Goal: Task Accomplishment & Management: Complete application form

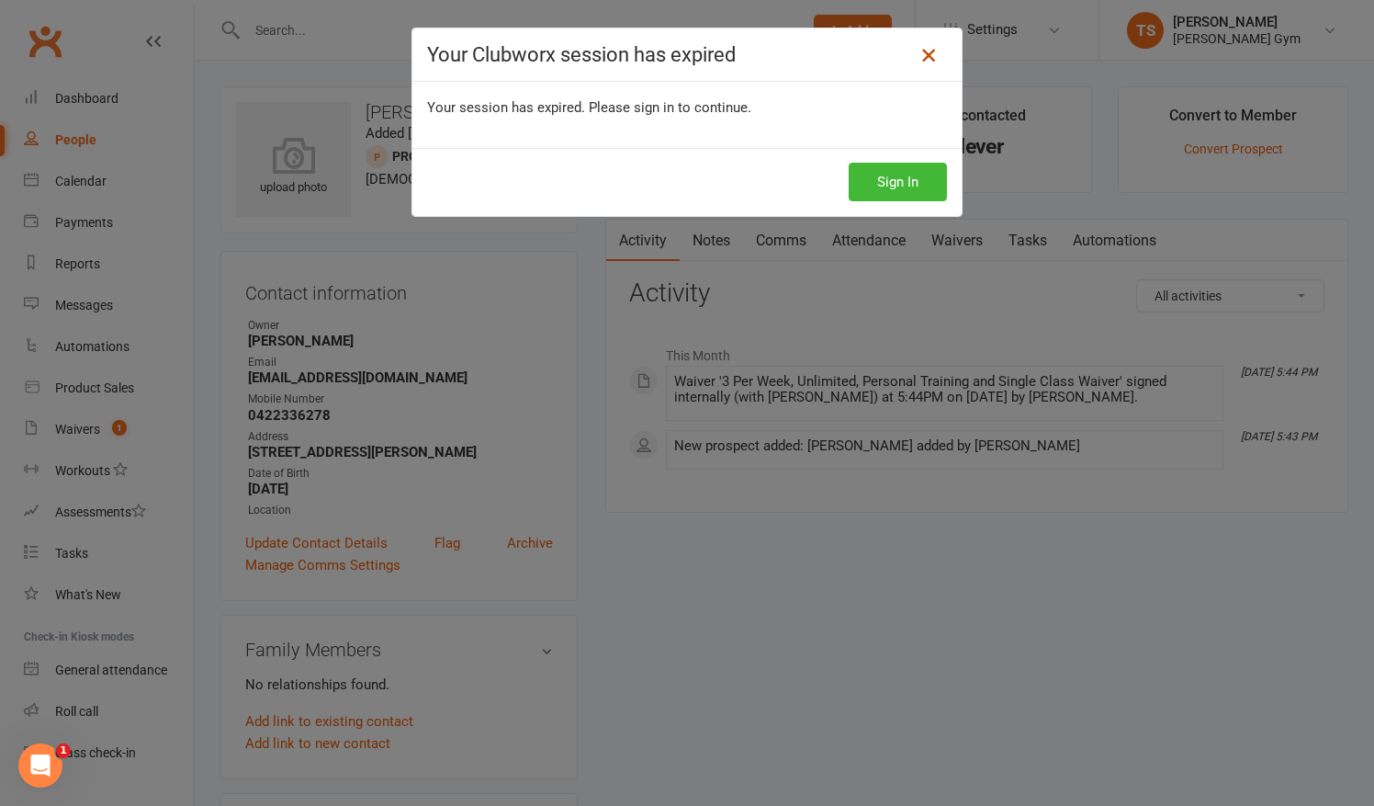
click at [928, 62] on icon at bounding box center [929, 55] width 22 height 22
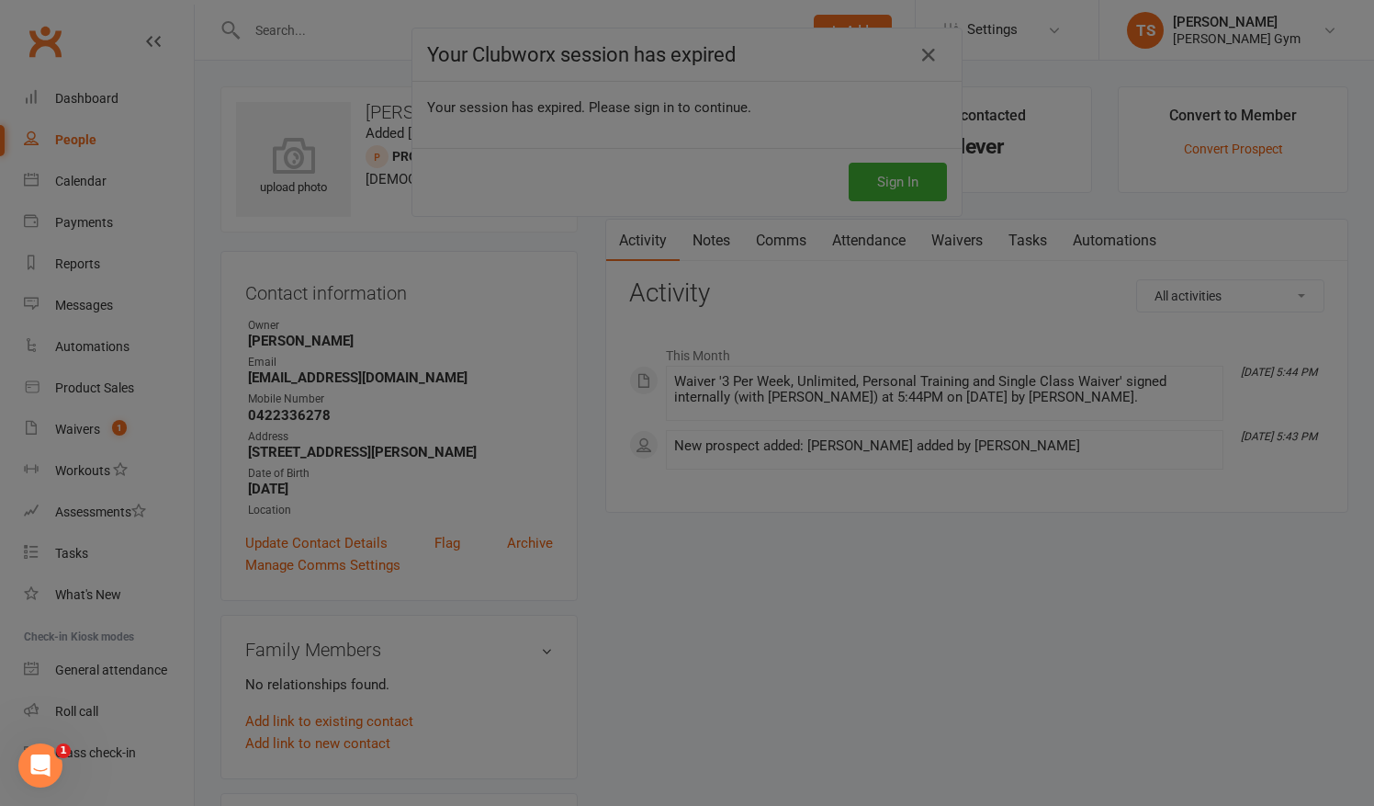
click at [850, 189] on div at bounding box center [687, 403] width 1374 height 806
click at [917, 53] on div at bounding box center [687, 403] width 1374 height 806
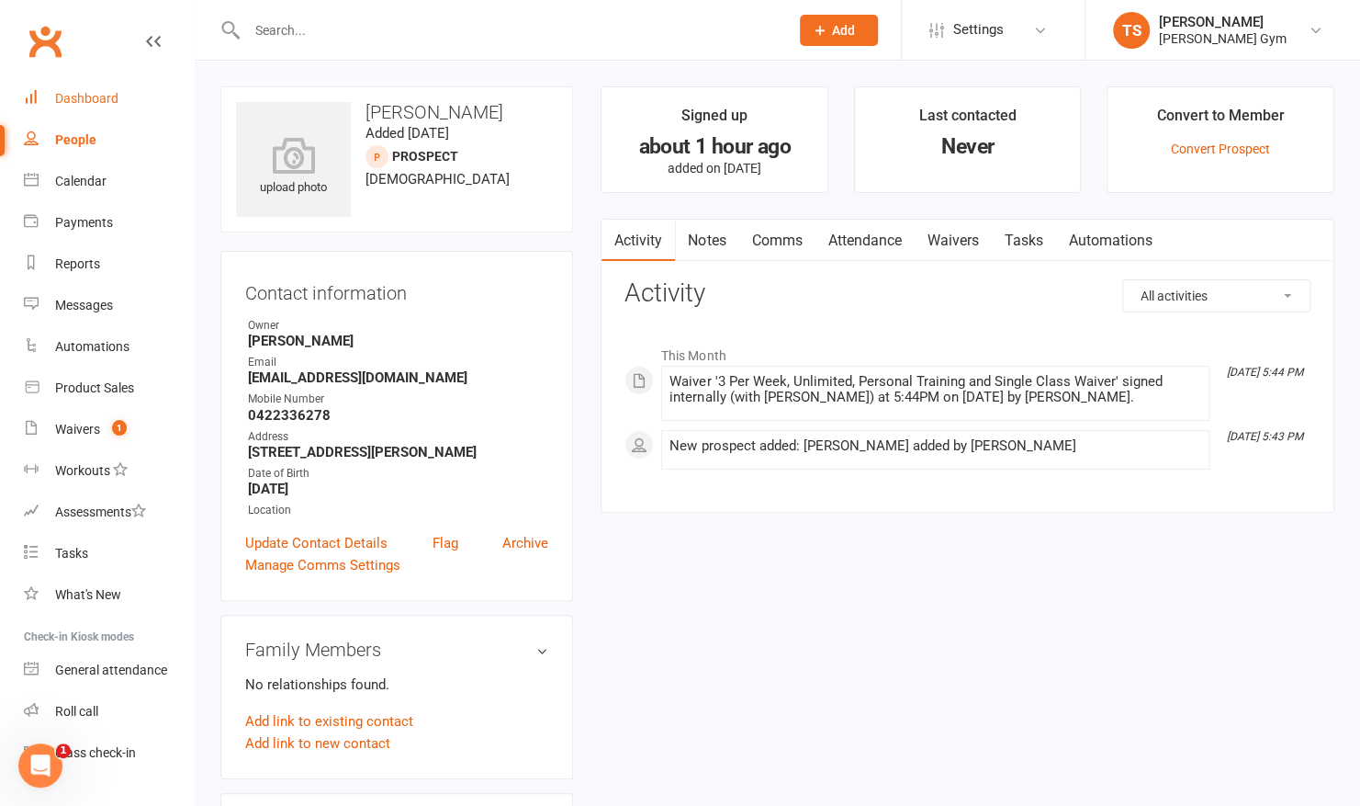
click at [106, 90] on link "Dashboard" at bounding box center [109, 98] width 170 height 41
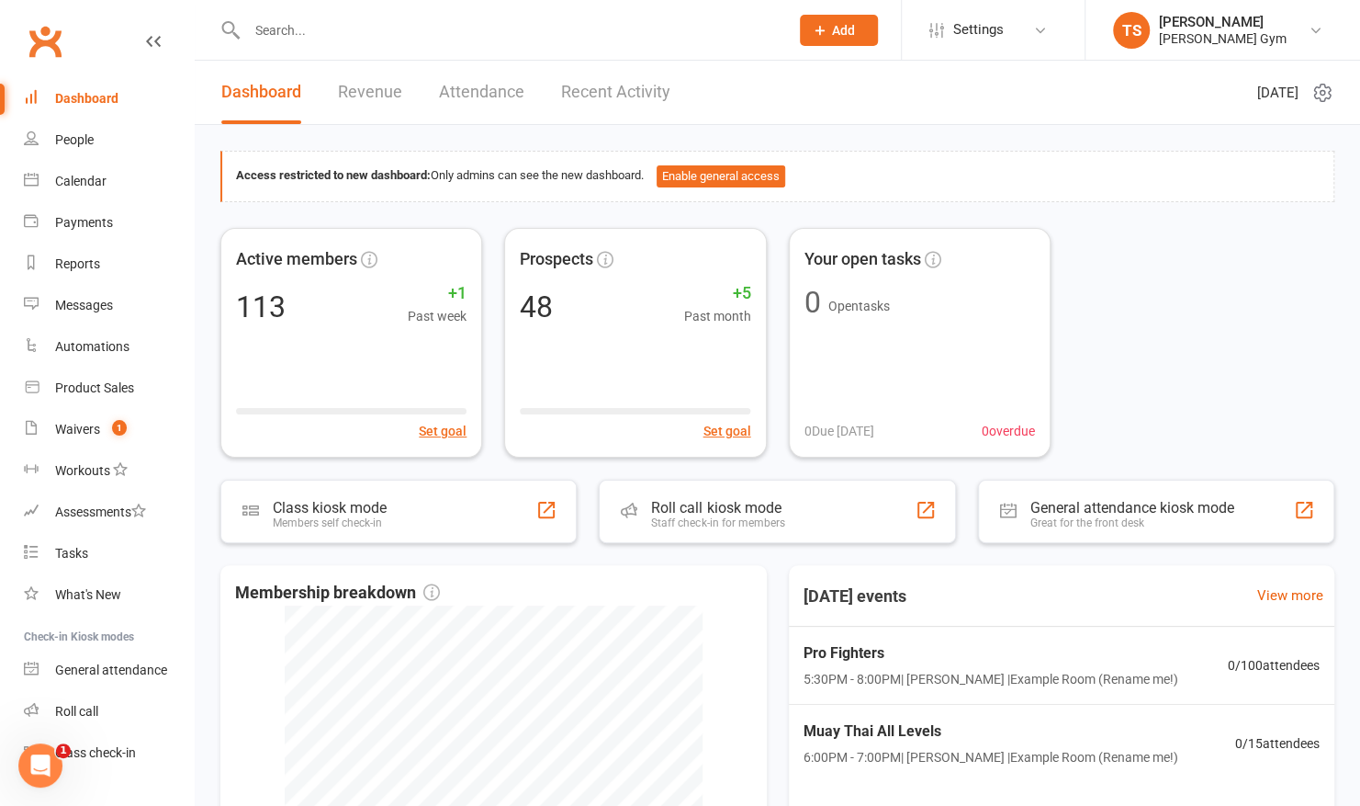
click at [831, 40] on button "Add" at bounding box center [839, 30] width 78 height 31
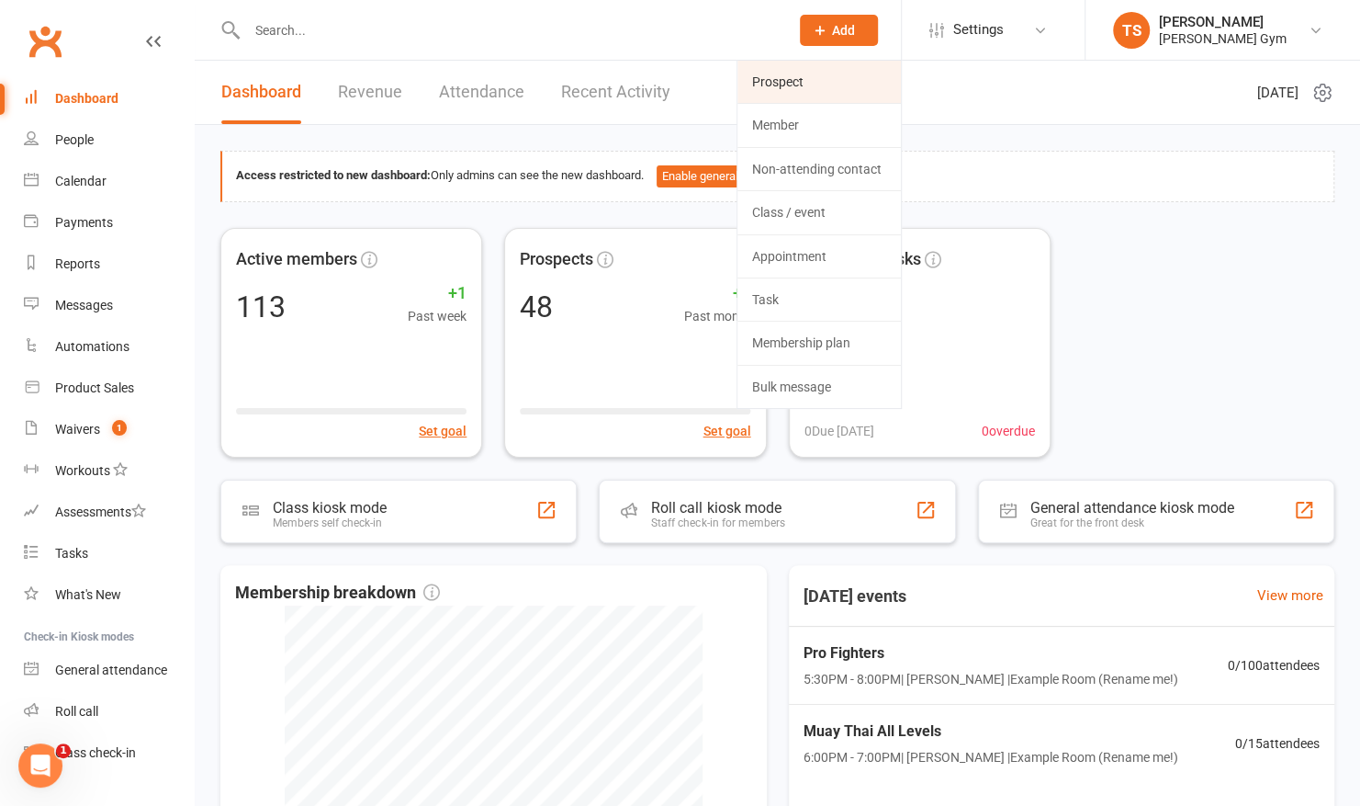
click at [787, 78] on link "Prospect" at bounding box center [820, 82] width 164 height 42
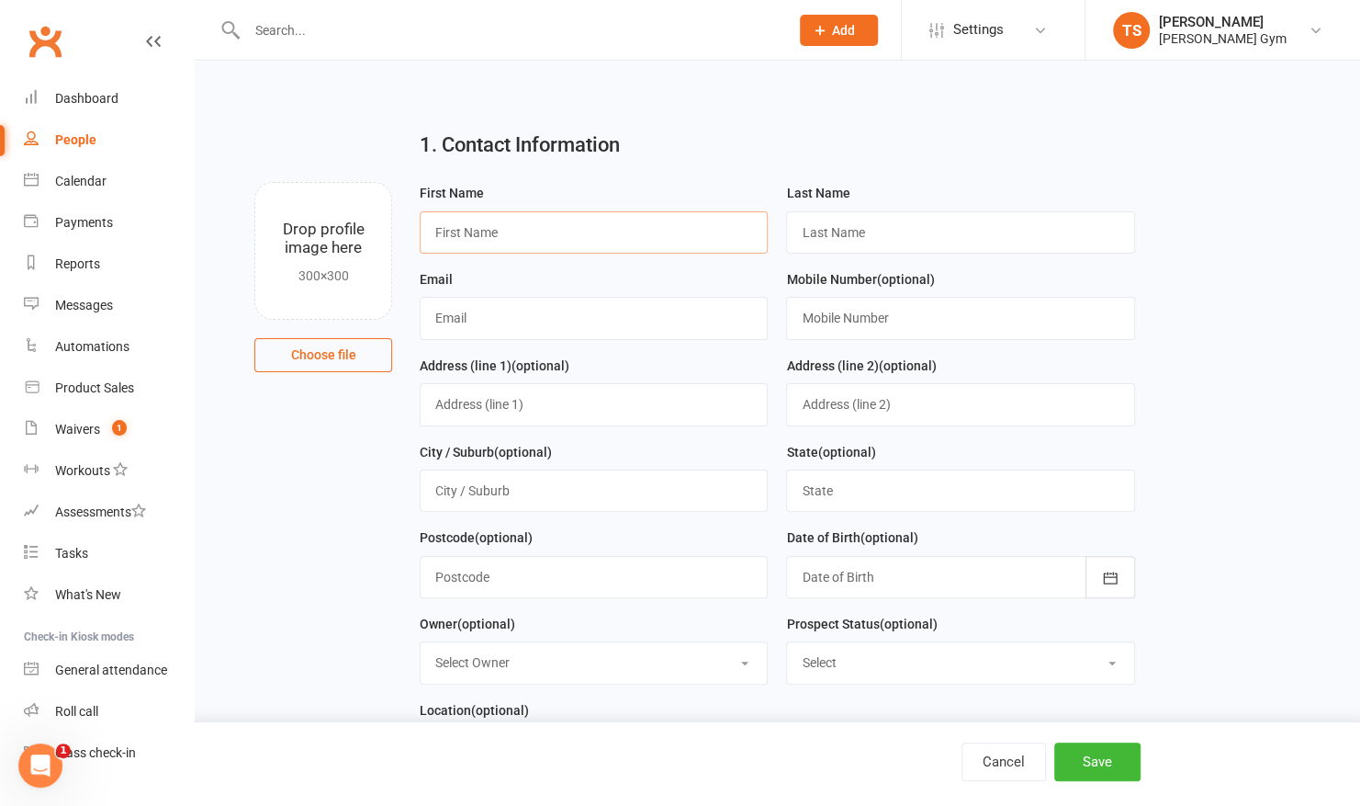
click at [567, 231] on input "text" at bounding box center [594, 232] width 348 height 42
type input "Tamar"
click at [852, 230] on input "text" at bounding box center [960, 232] width 348 height 42
type input "Stafford"
click at [505, 307] on input "text" at bounding box center [594, 318] width 348 height 42
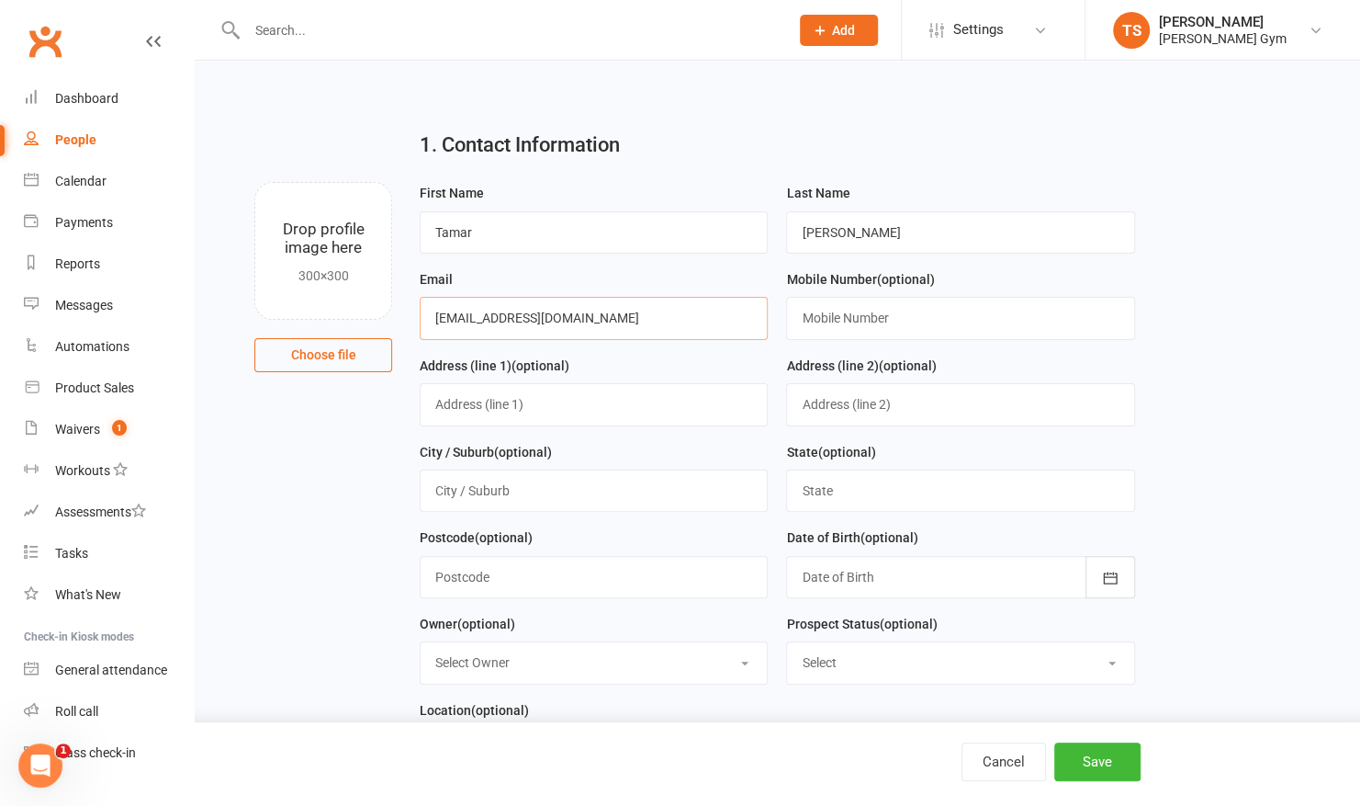
type input "tamarhstafford@gmail.com"
click at [828, 318] on input "text" at bounding box center [960, 318] width 348 height 42
type input "0422115582"
click at [602, 404] on input "text" at bounding box center [594, 404] width 348 height 42
type input "71 Evansdale Road"
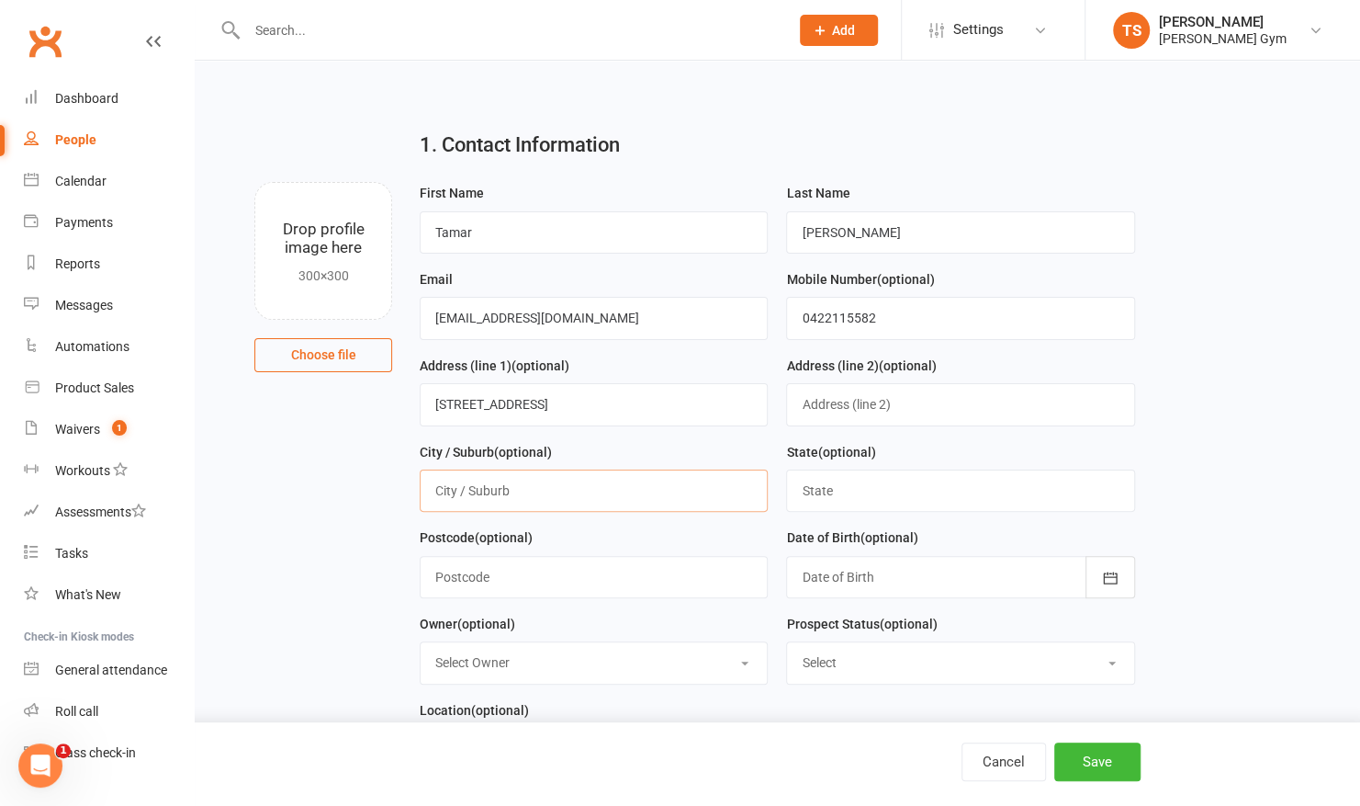
click at [515, 490] on input "text" at bounding box center [594, 490] width 348 height 42
type input "Hawthorn"
click at [820, 480] on input "text" at bounding box center [960, 490] width 348 height 42
type input "Vic"
click at [569, 574] on input "text" at bounding box center [594, 577] width 348 height 42
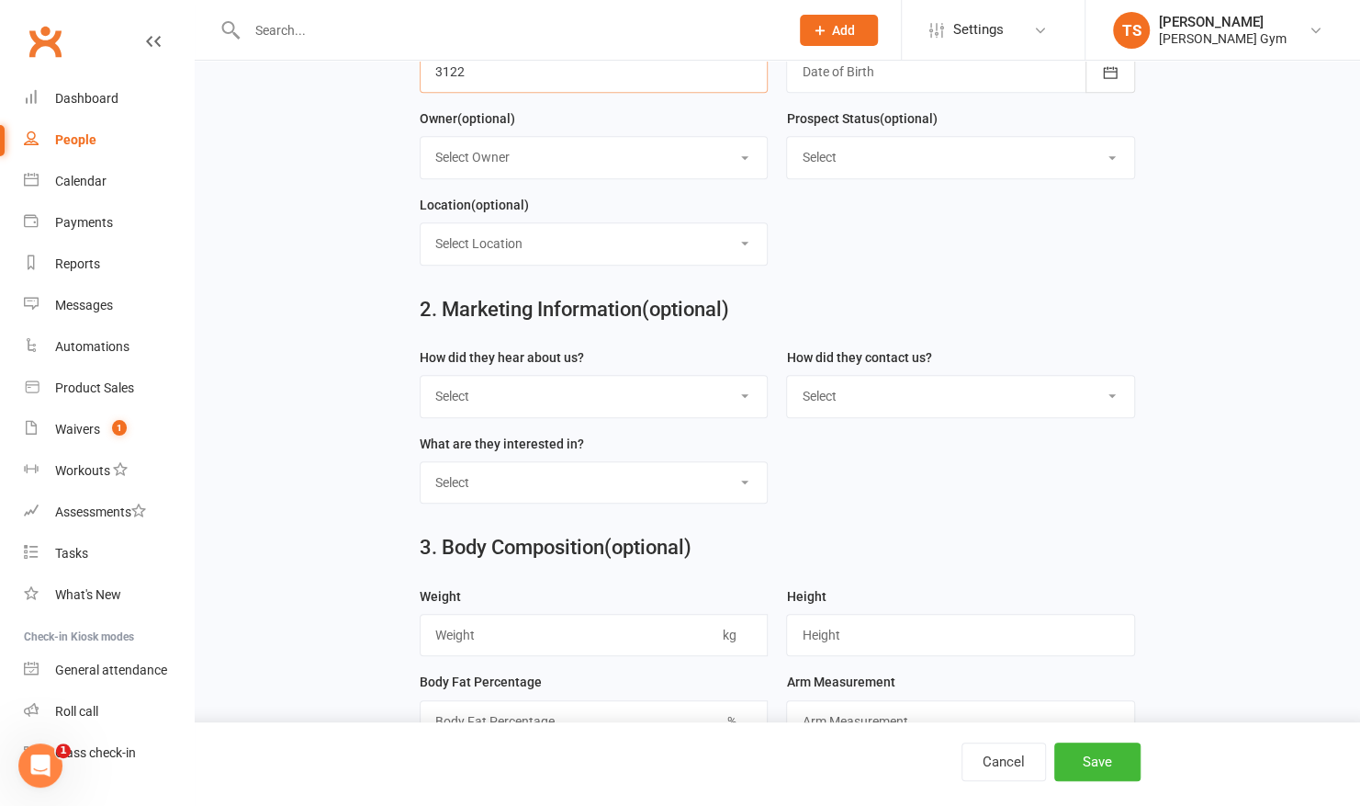
scroll to position [511, 0]
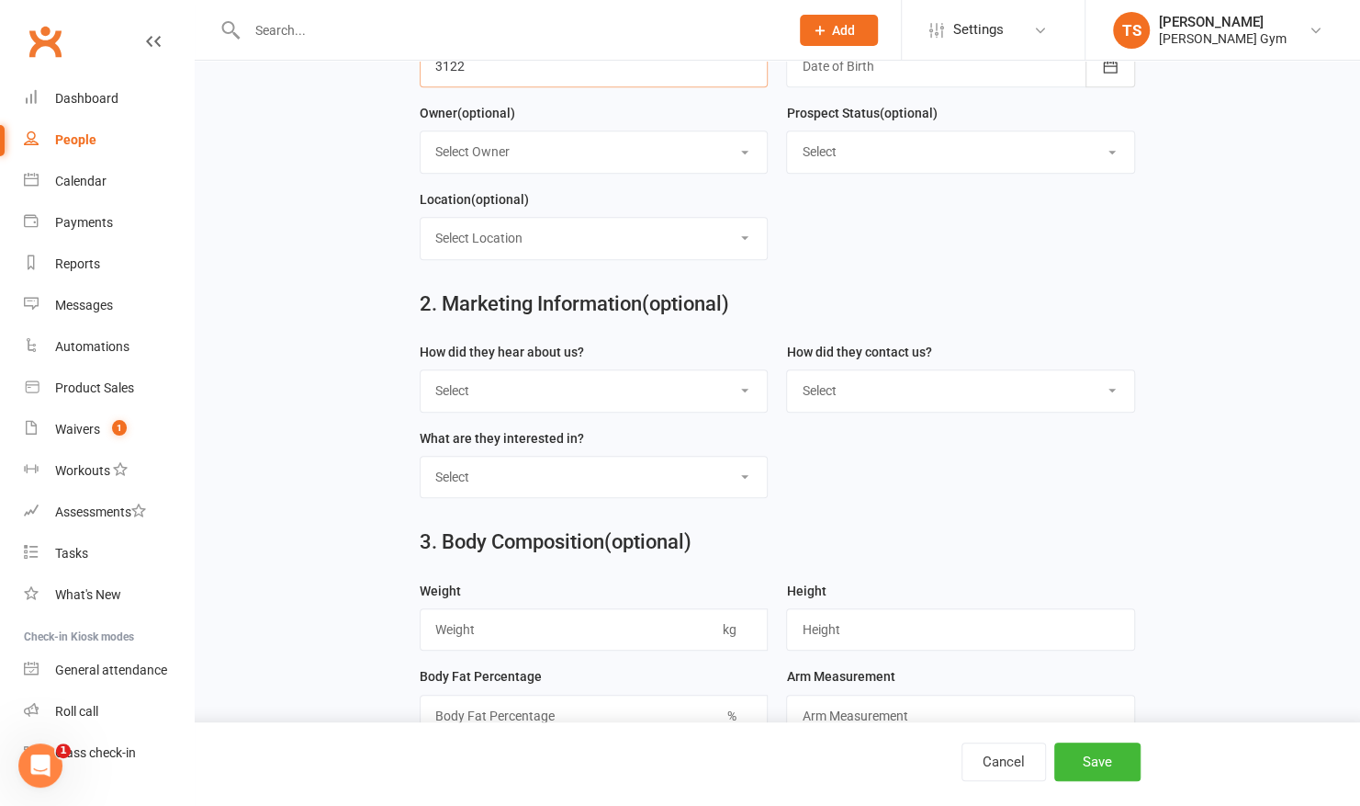
type input "3122"
click at [636, 400] on select "Select Google Through A Friend Poster Magazine Walk by Letter Box Drop Facebook" at bounding box center [594, 390] width 346 height 40
select select "Google"
click at [421, 370] on select "Select Google Through A Friend Poster Magazine Walk by Letter Box Drop Facebook" at bounding box center [594, 390] width 346 height 40
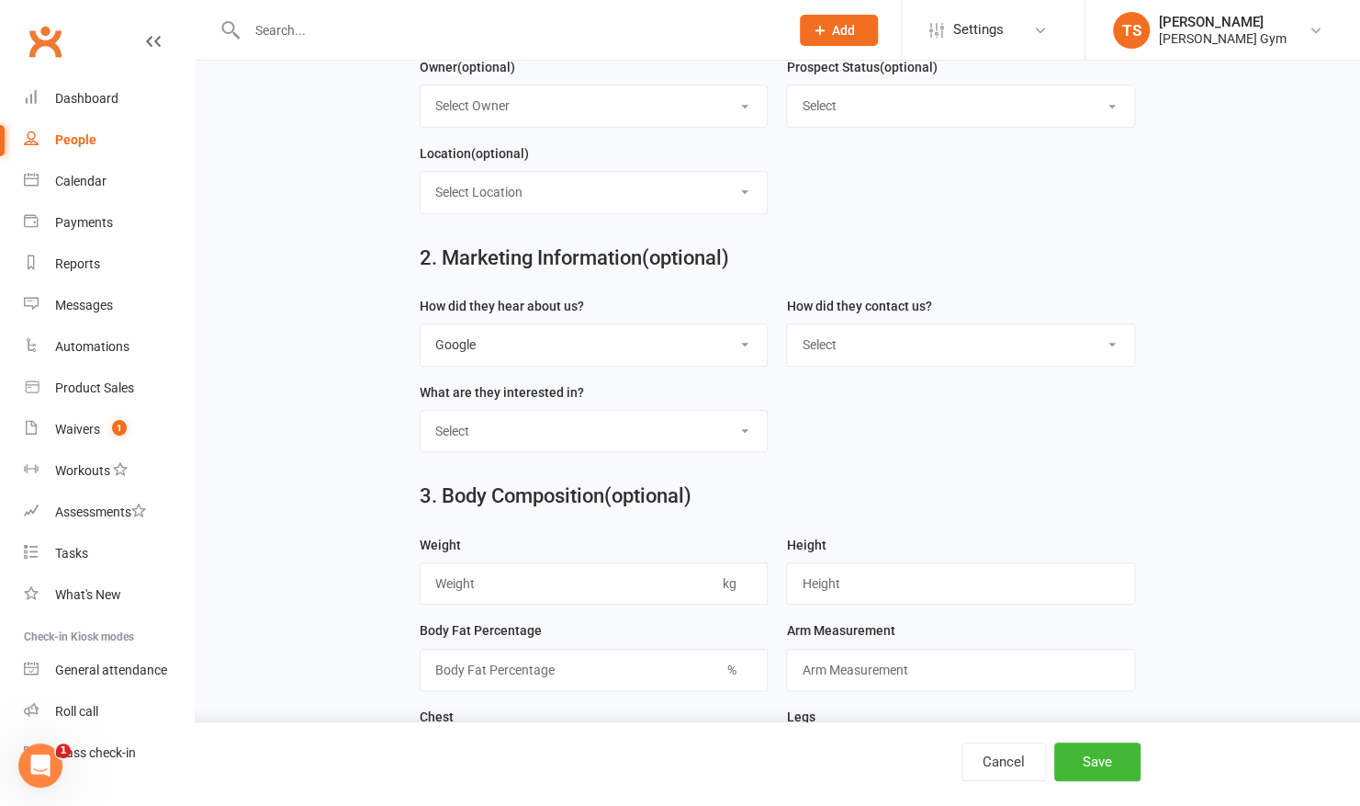
scroll to position [563, 0]
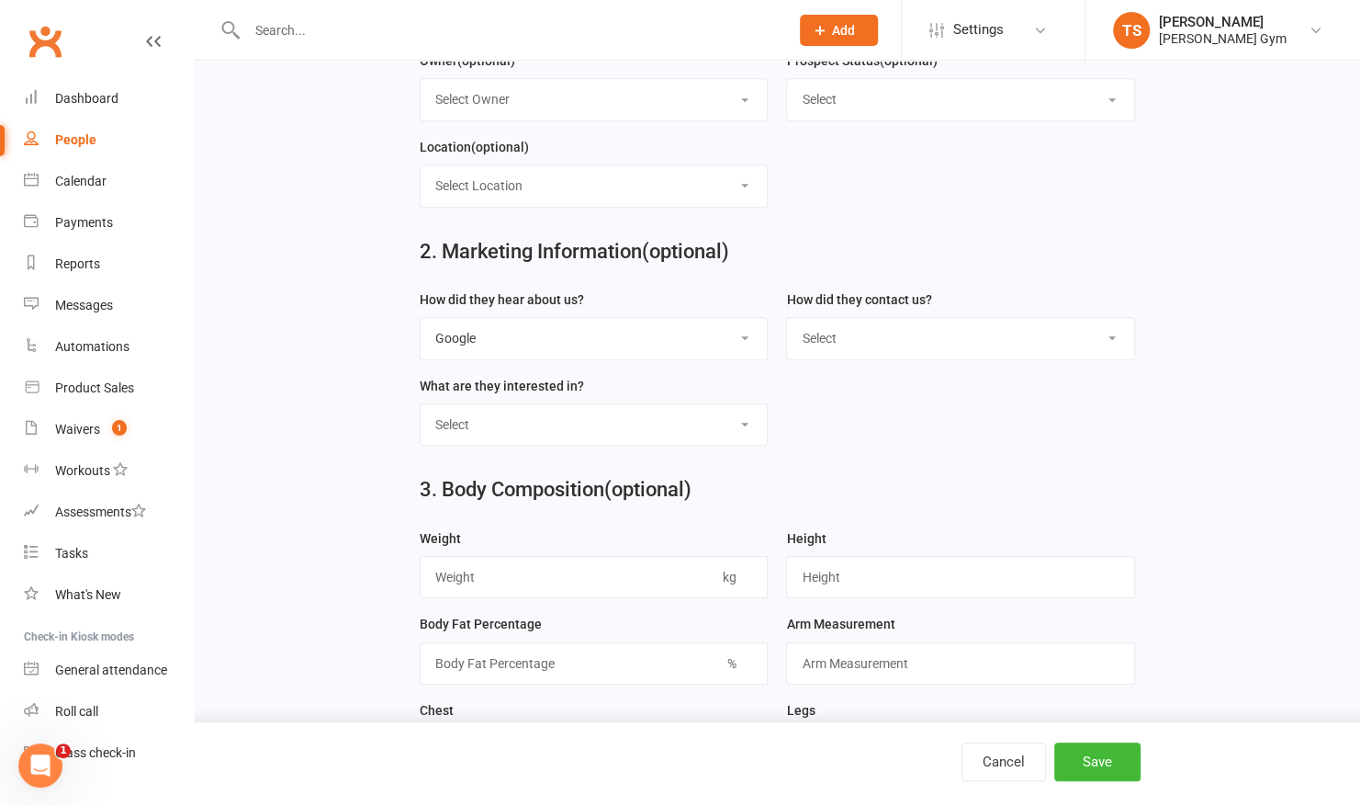
click at [642, 424] on select "Select Classes Personal Training Weight Loss Body Building De-Stressing Diet/Fo…" at bounding box center [594, 424] width 346 height 40
select select "Classes"
click at [421, 404] on select "Select Classes Personal Training Weight Loss Body Building De-Stressing Diet/Fo…" at bounding box center [594, 424] width 346 height 40
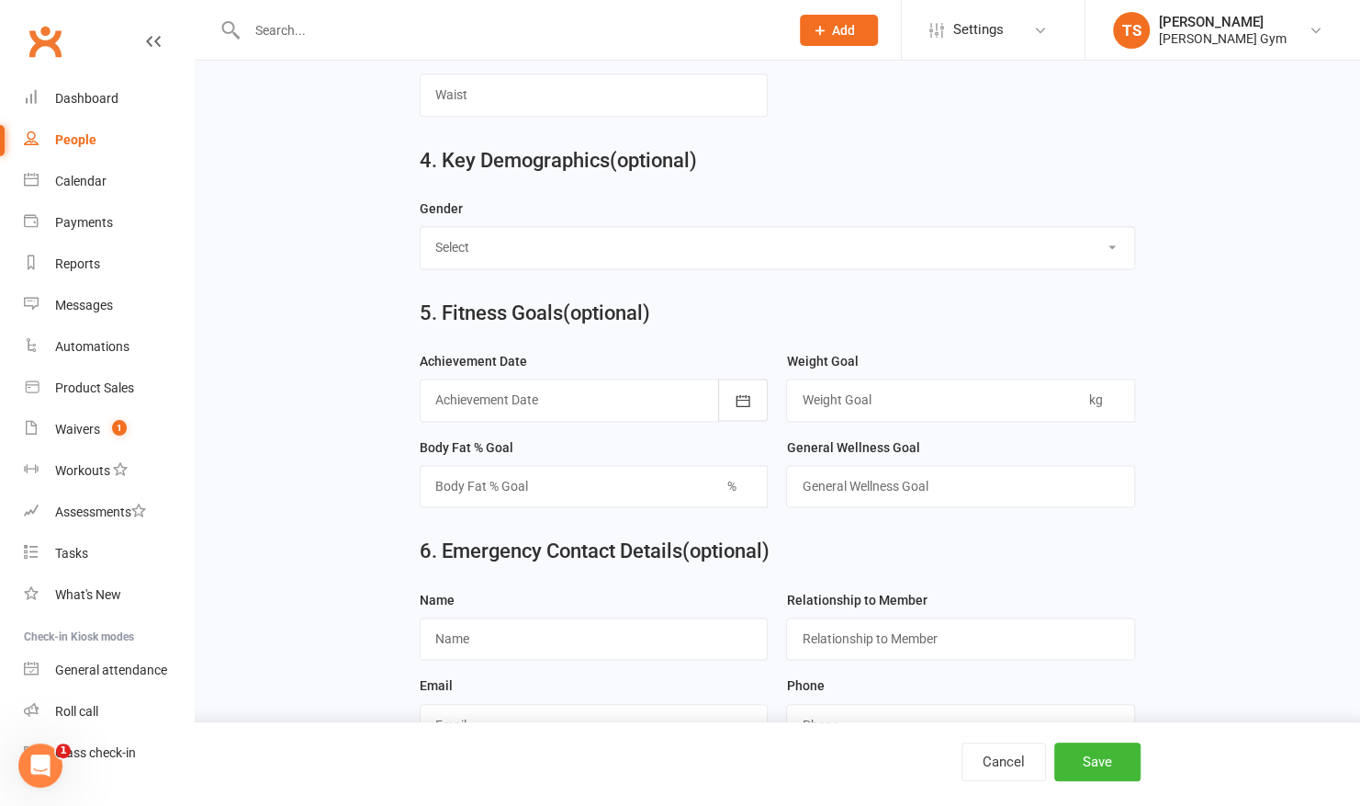
scroll to position [1507, 0]
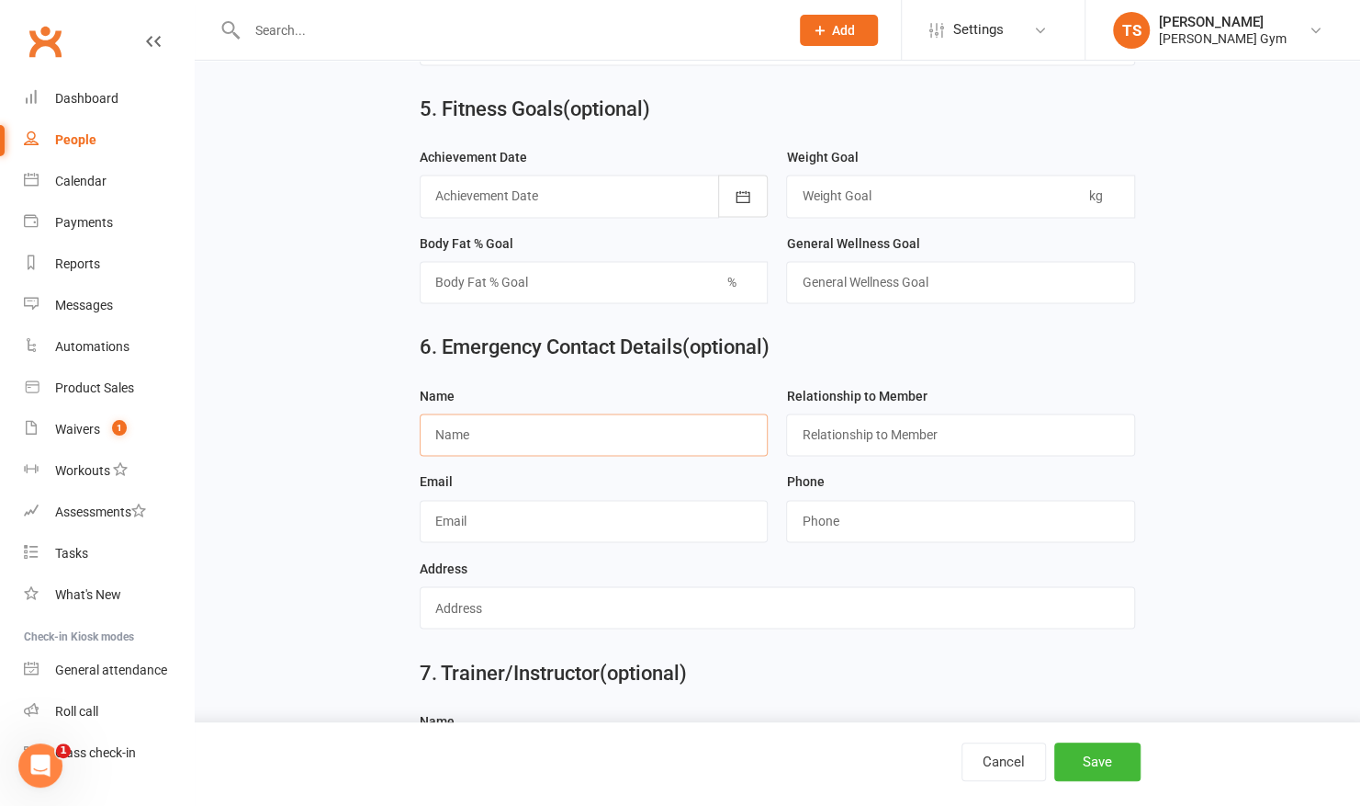
click at [530, 427] on input "text" at bounding box center [594, 434] width 348 height 42
type input "Peter"
click at [821, 423] on input "text" at bounding box center [960, 434] width 348 height 42
type input "Father"
click at [671, 508] on input "text" at bounding box center [594, 521] width 348 height 42
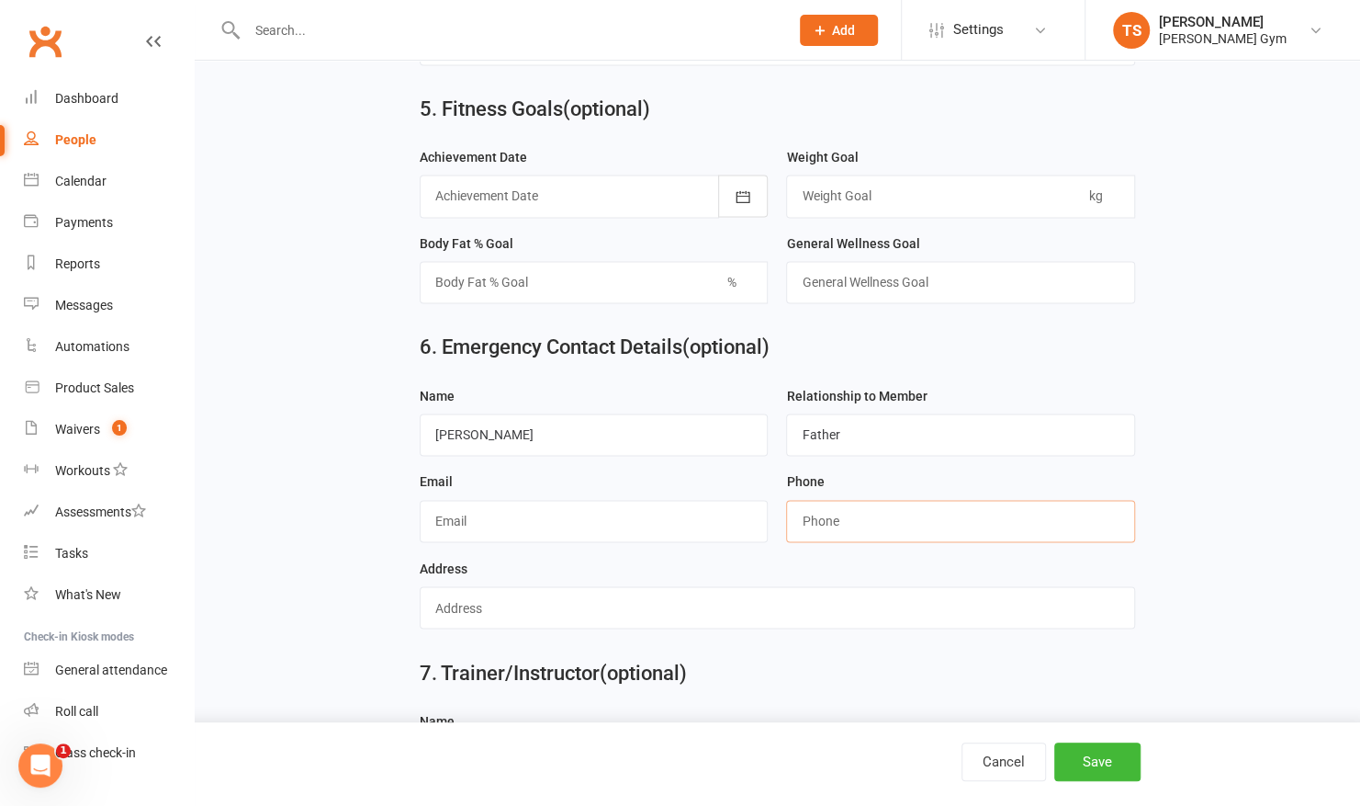
click at [907, 509] on input "string" at bounding box center [960, 521] width 348 height 42
type input "0409289573"
click at [528, 588] on input "text" at bounding box center [778, 607] width 716 height 42
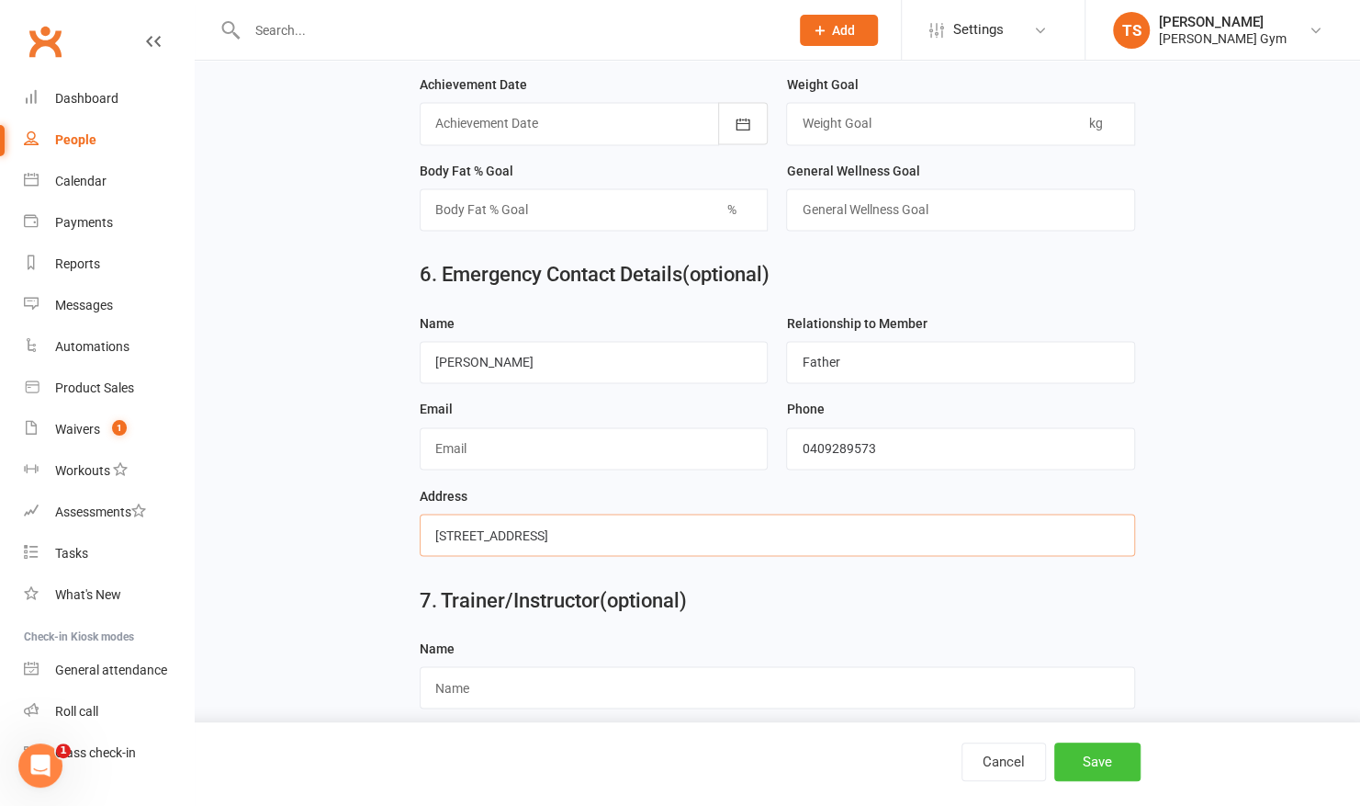
type input "71 Evansdale Road hawthorn, VIC, 3122"
click at [1081, 764] on button "Save" at bounding box center [1098, 761] width 86 height 39
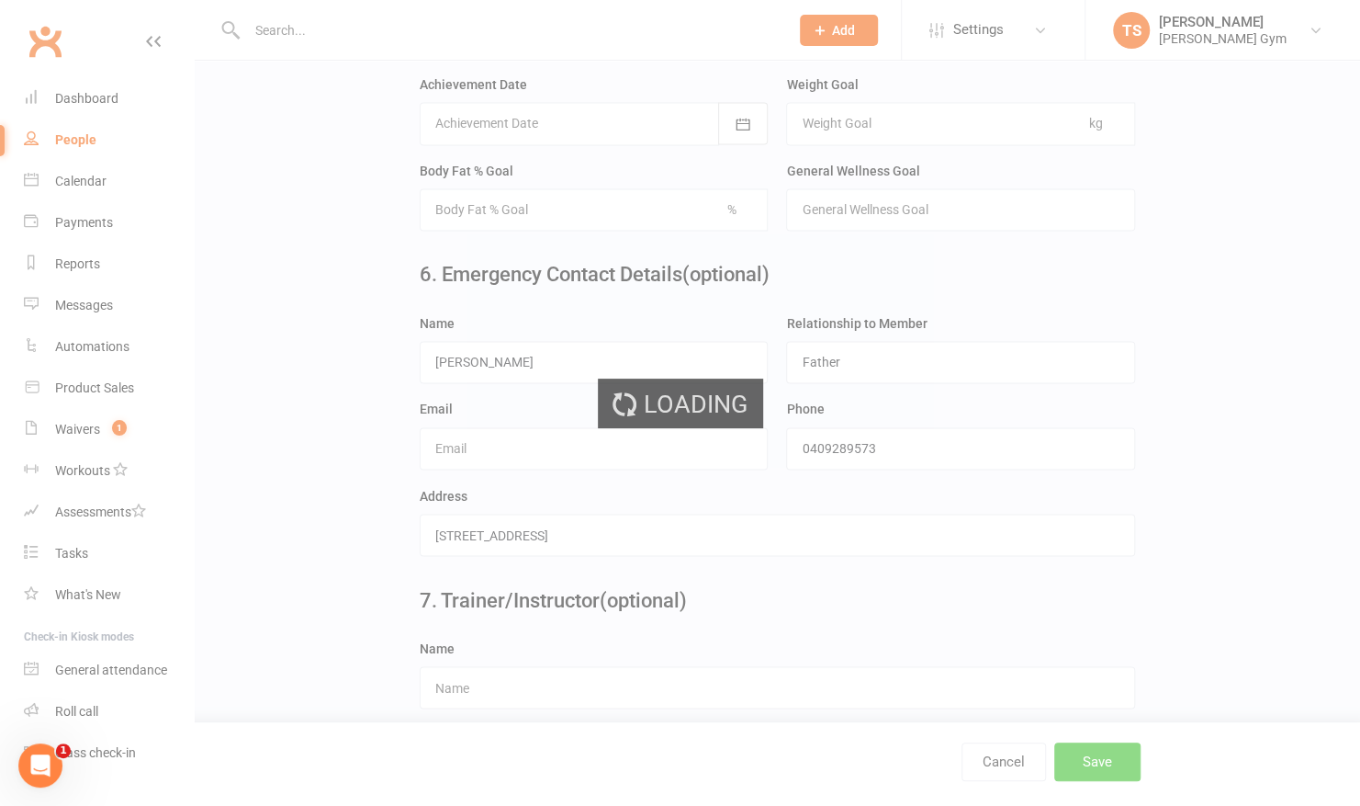
scroll to position [0, 0]
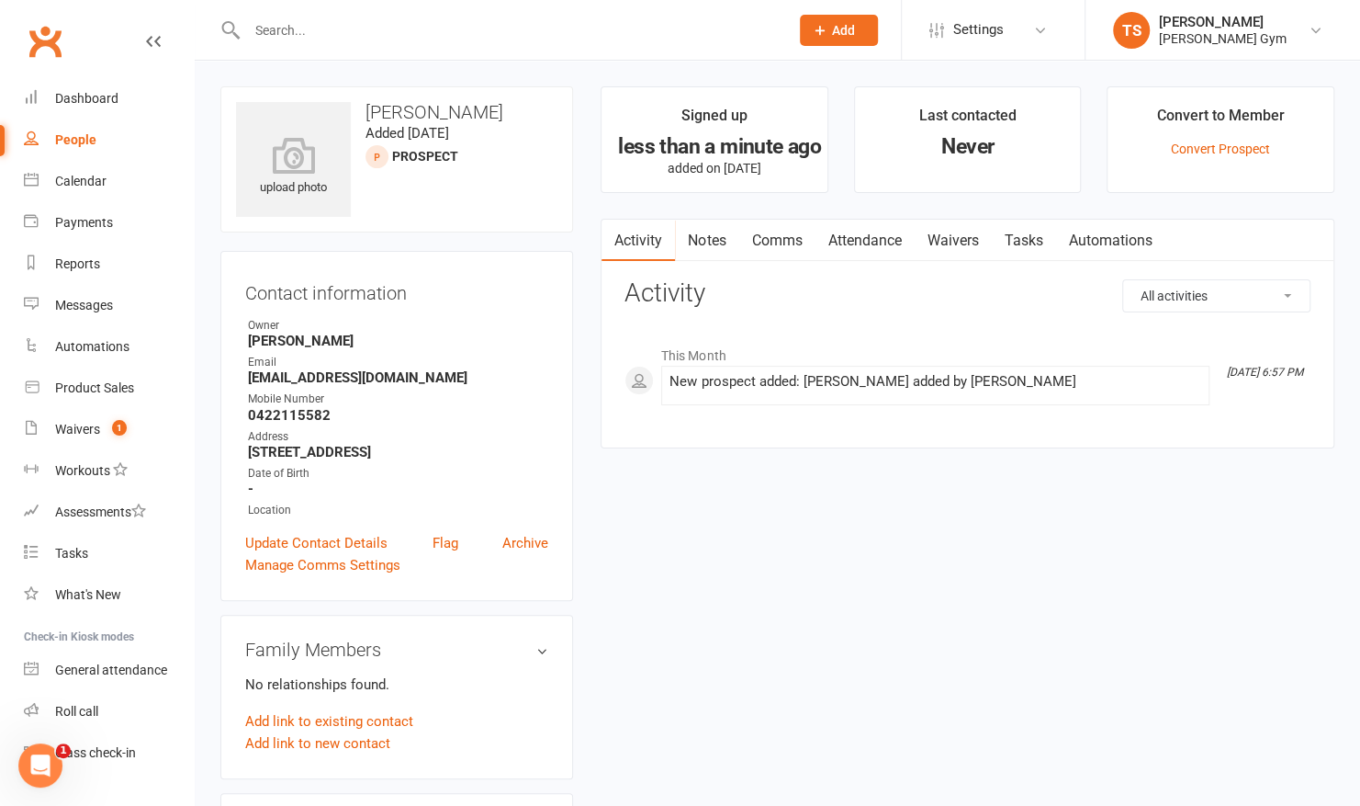
click at [957, 241] on link "Waivers" at bounding box center [952, 241] width 77 height 42
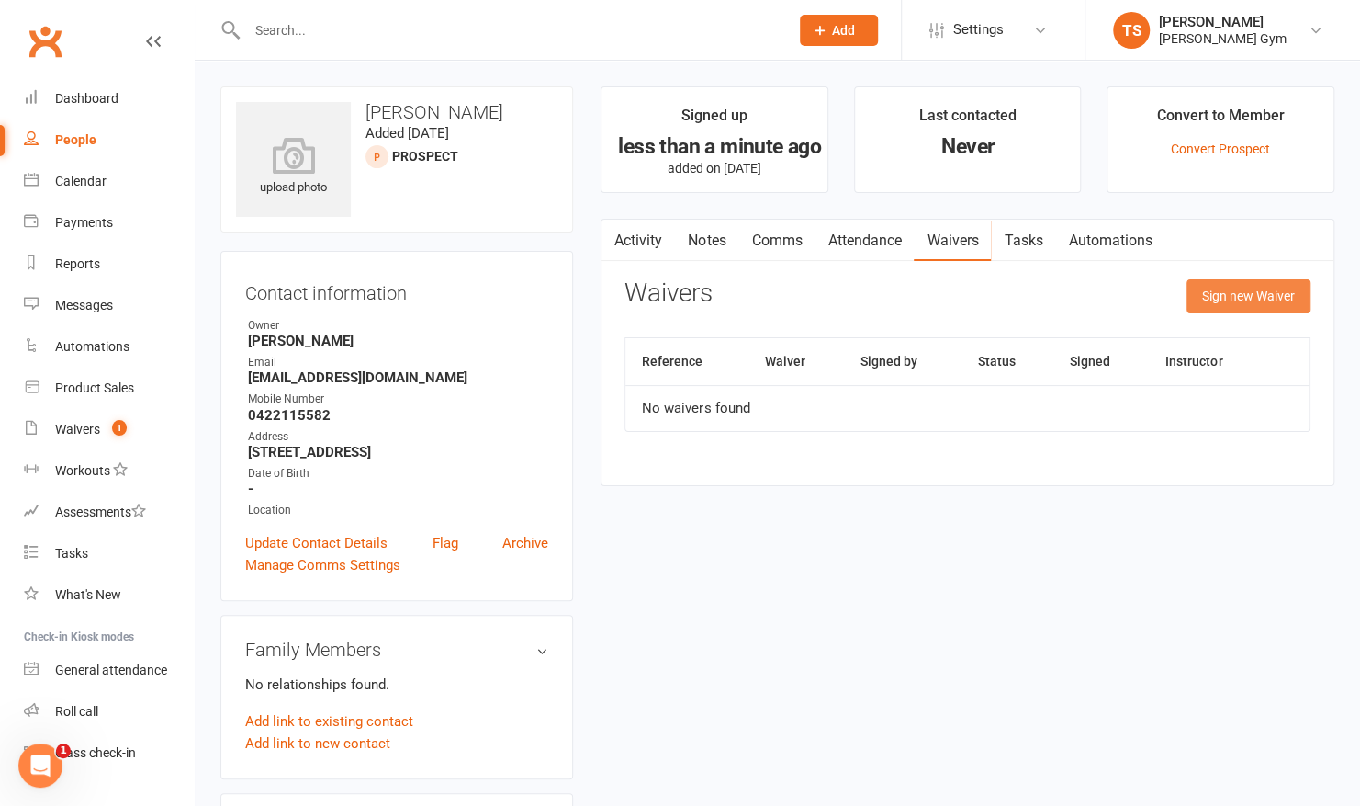
click at [1210, 299] on button "Sign new Waiver" at bounding box center [1249, 295] width 124 height 33
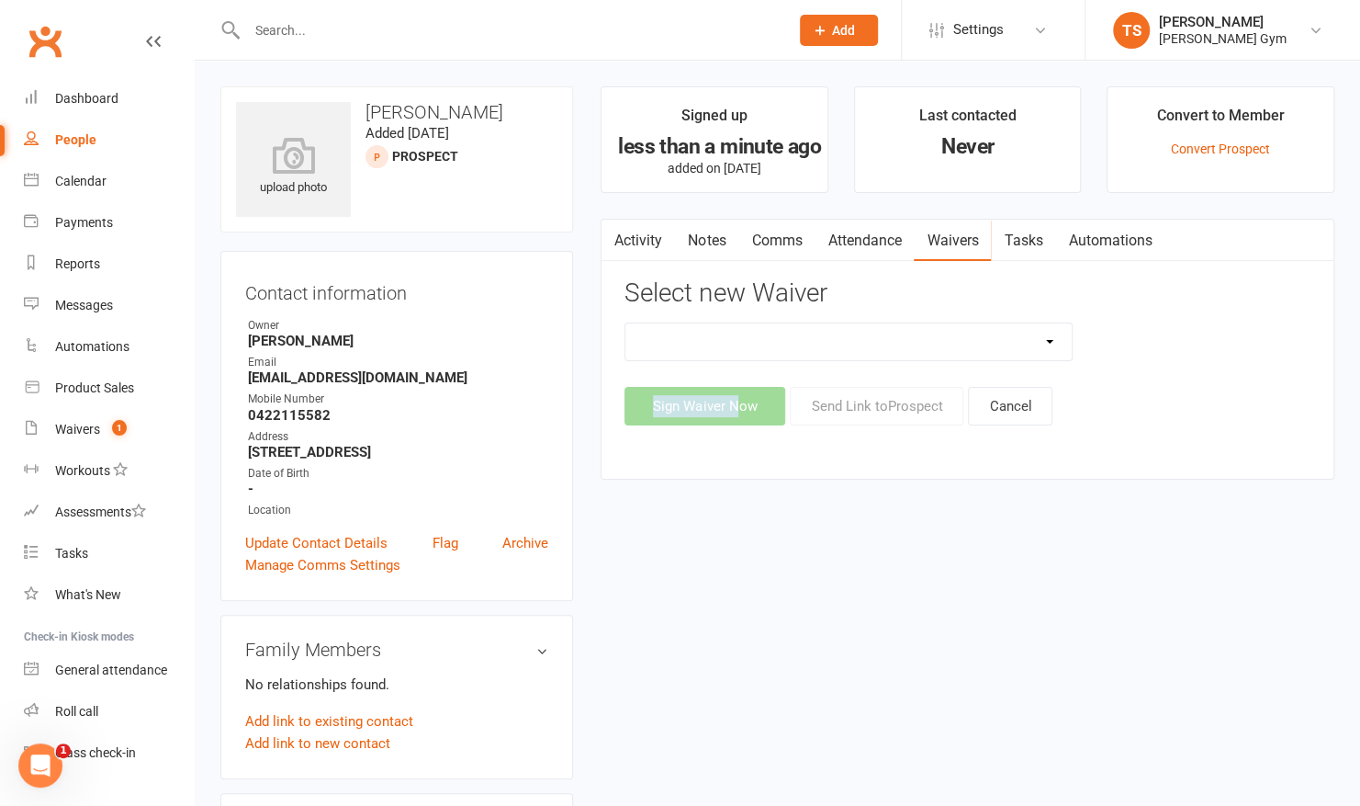
drag, startPoint x: 733, startPoint y: 409, endPoint x: 788, endPoint y: 347, distance: 82.6
click at [788, 347] on div "3 Per Week, Unlimited, Personal Training and Single Class Waiver Prospects - Si…" at bounding box center [968, 373] width 686 height 103
drag, startPoint x: 788, startPoint y: 347, endPoint x: 705, endPoint y: 340, distance: 83.0
click at [705, 340] on select "3 Per Week, Unlimited, Personal Training and Single Class Waiver Prospects - Si…" at bounding box center [849, 341] width 446 height 37
select select "11205"
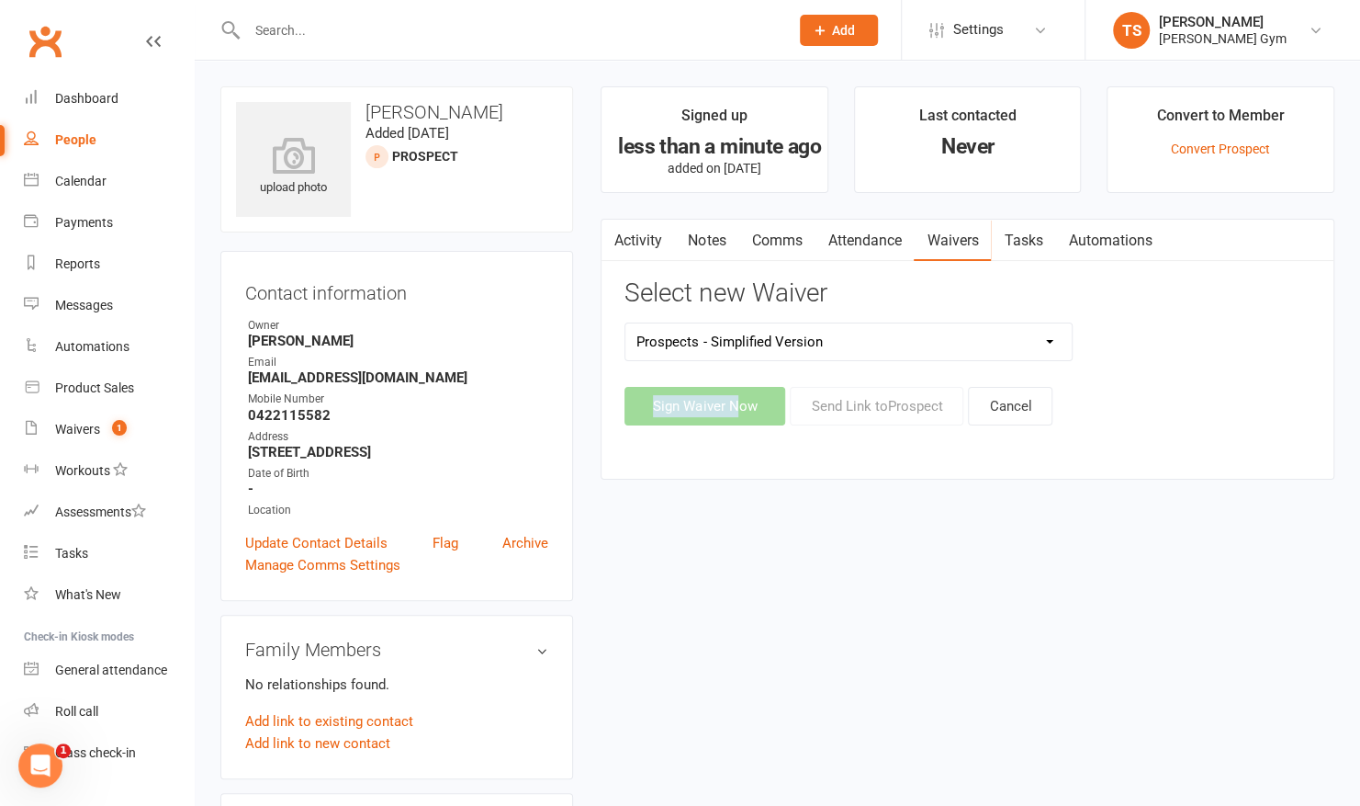
click at [626, 323] on select "3 Per Week, Unlimited, Personal Training and Single Class Waiver Prospects - Si…" at bounding box center [849, 341] width 446 height 37
click at [704, 424] on div "Activity Notes Comms Attendance Waivers Tasks Automations Select new Waiver 3 P…" at bounding box center [968, 349] width 734 height 261
click at [730, 451] on div "Activity Notes Comms Attendance Waivers Tasks Automations Select new Waiver 3 P…" at bounding box center [968, 349] width 734 height 261
click at [694, 402] on button "Sign Waiver Now" at bounding box center [705, 406] width 161 height 39
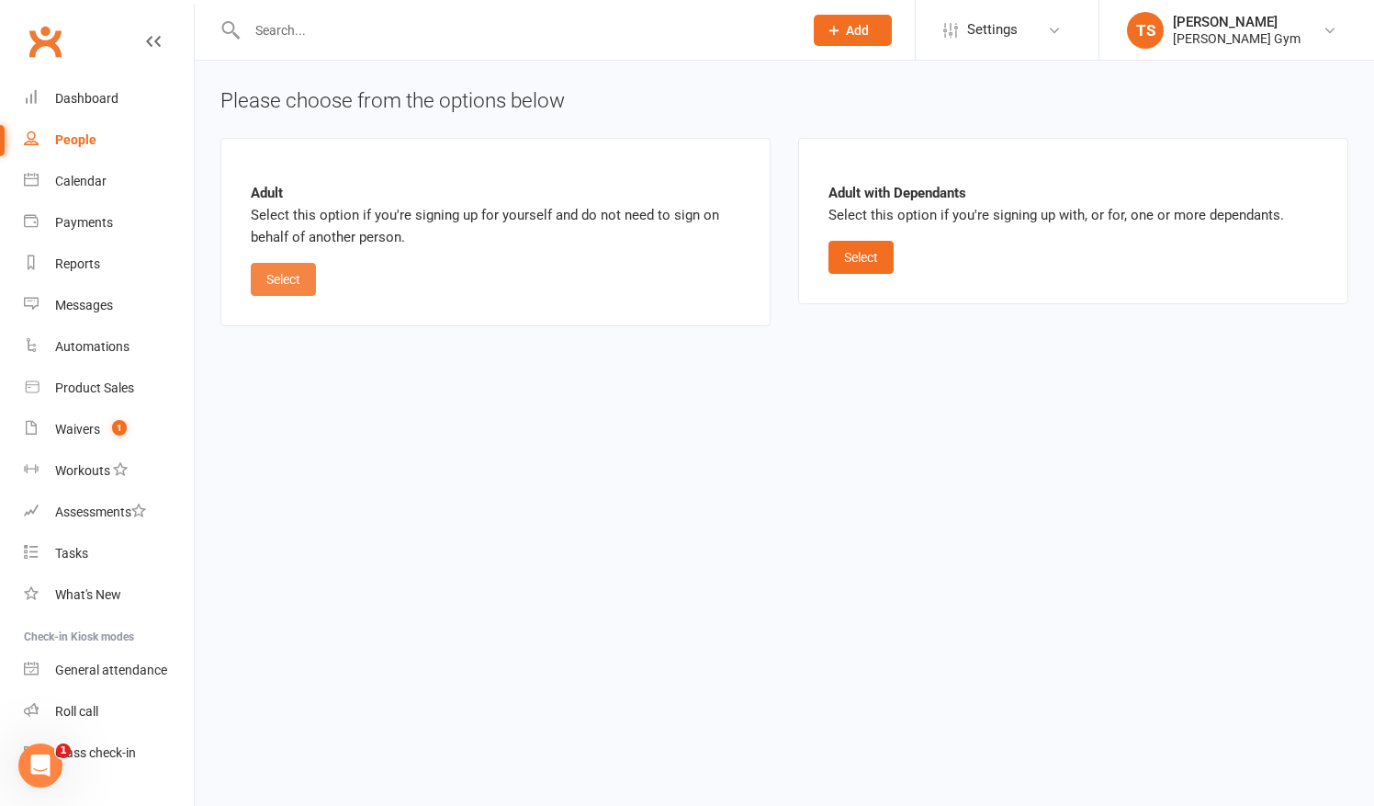
click at [288, 279] on button "Select" at bounding box center [283, 279] width 65 height 33
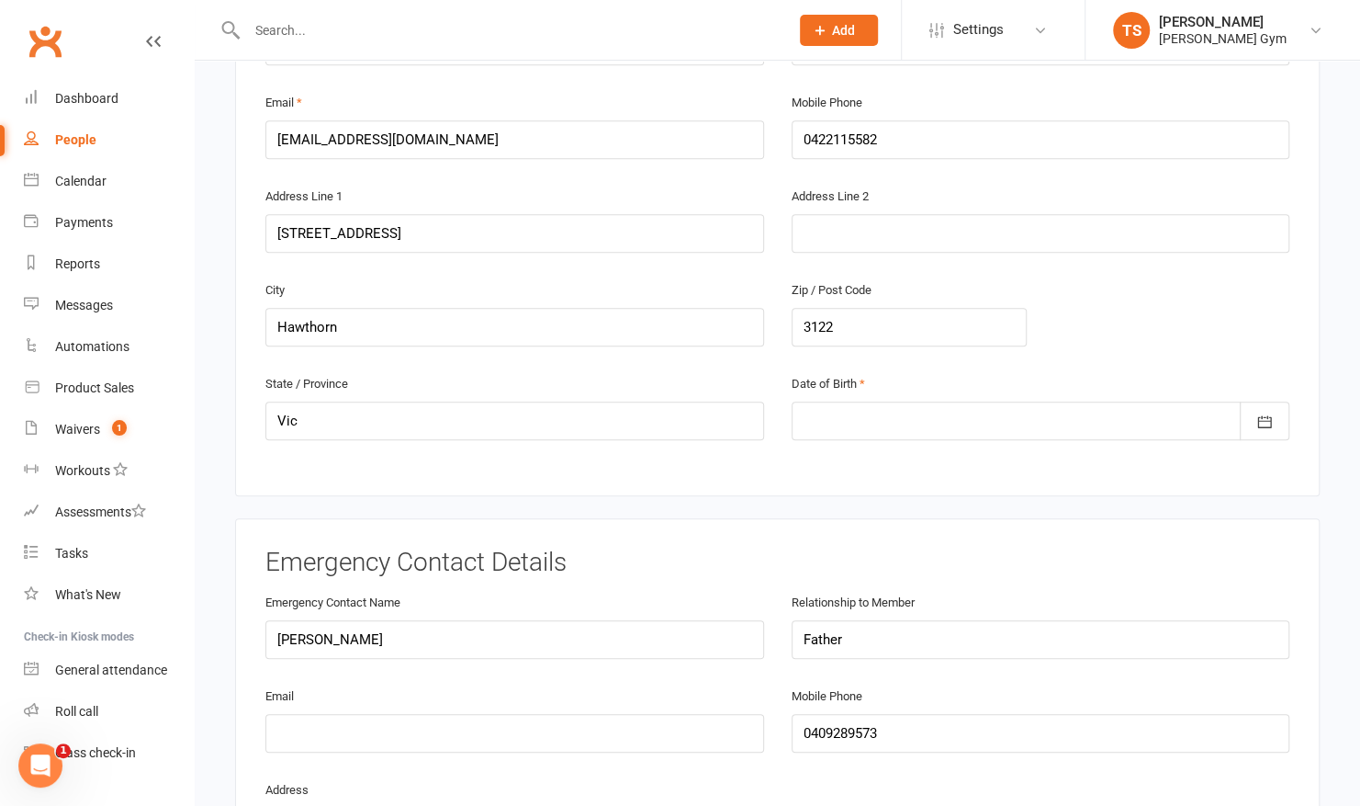
scroll to position [479, 0]
click at [867, 401] on div at bounding box center [1041, 420] width 499 height 39
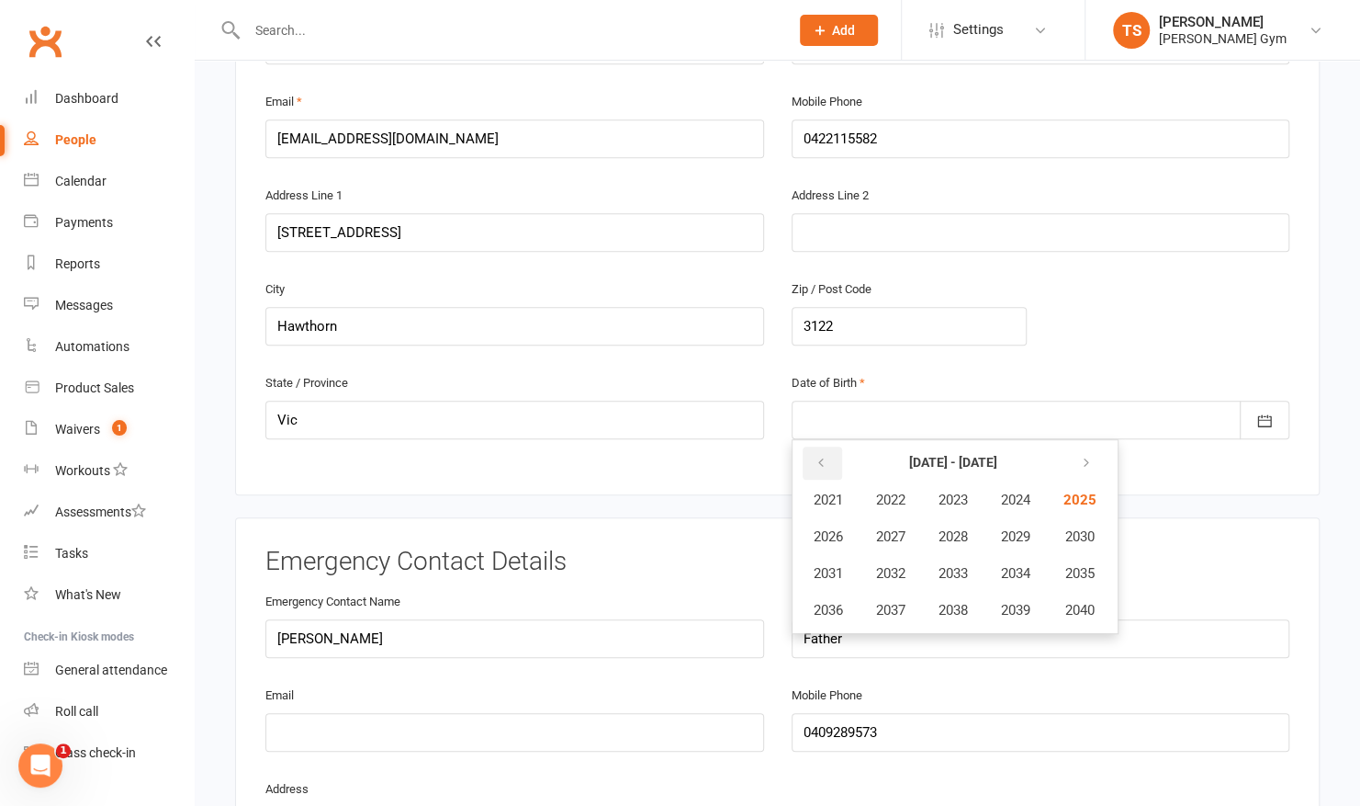
click at [825, 446] on button "button" at bounding box center [823, 462] width 40 height 33
click at [897, 491] on span "2002" at bounding box center [890, 499] width 29 height 17
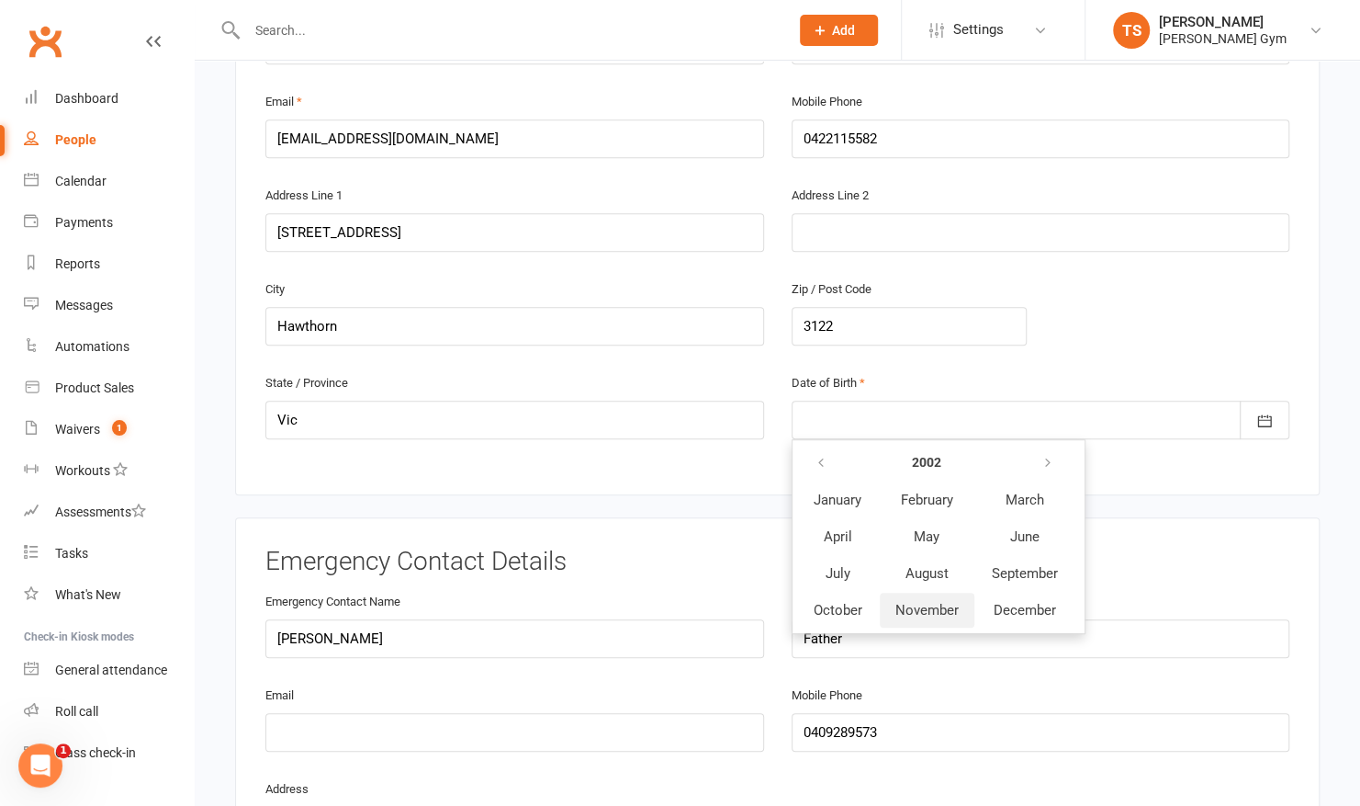
click at [925, 602] on span "November" at bounding box center [927, 610] width 63 height 17
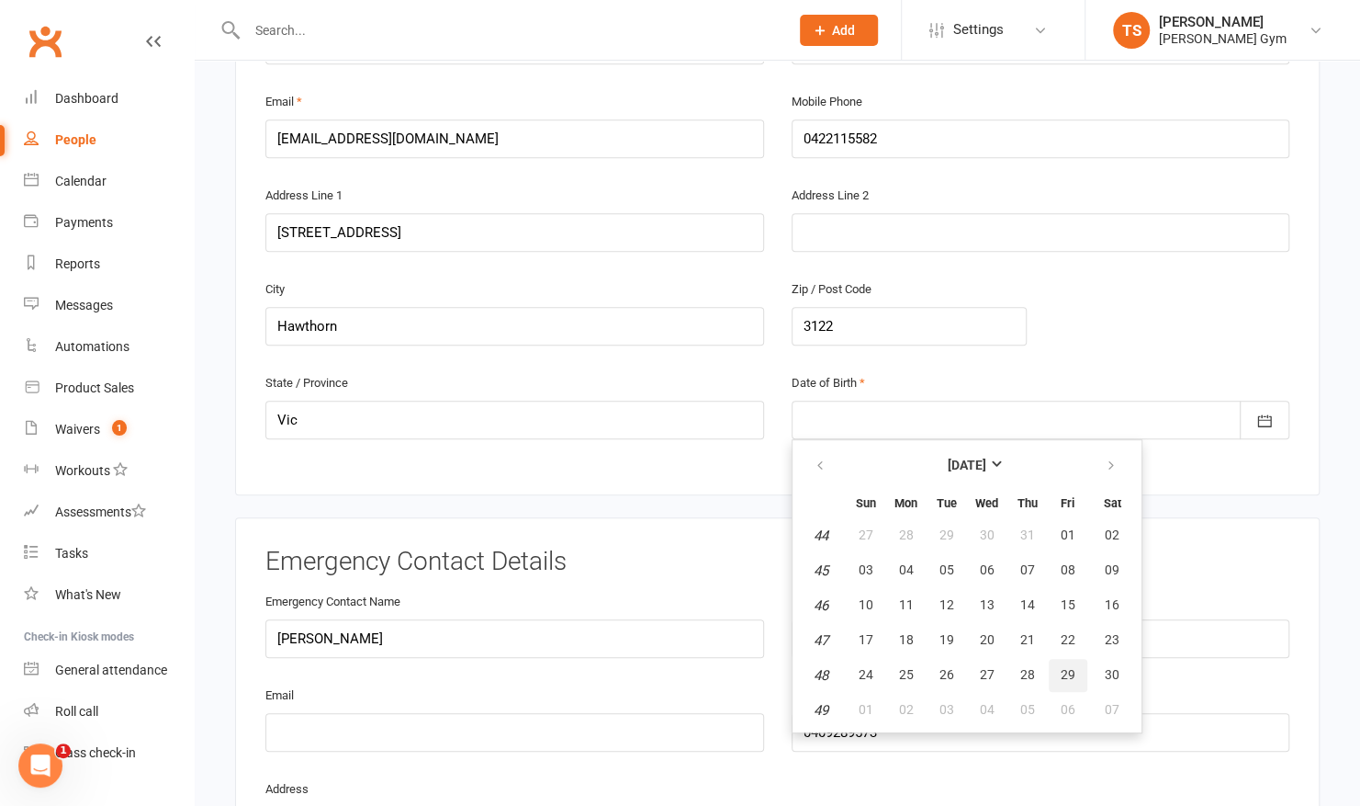
click at [1075, 659] on button "29" at bounding box center [1068, 675] width 39 height 33
type input "29 Nov 2002"
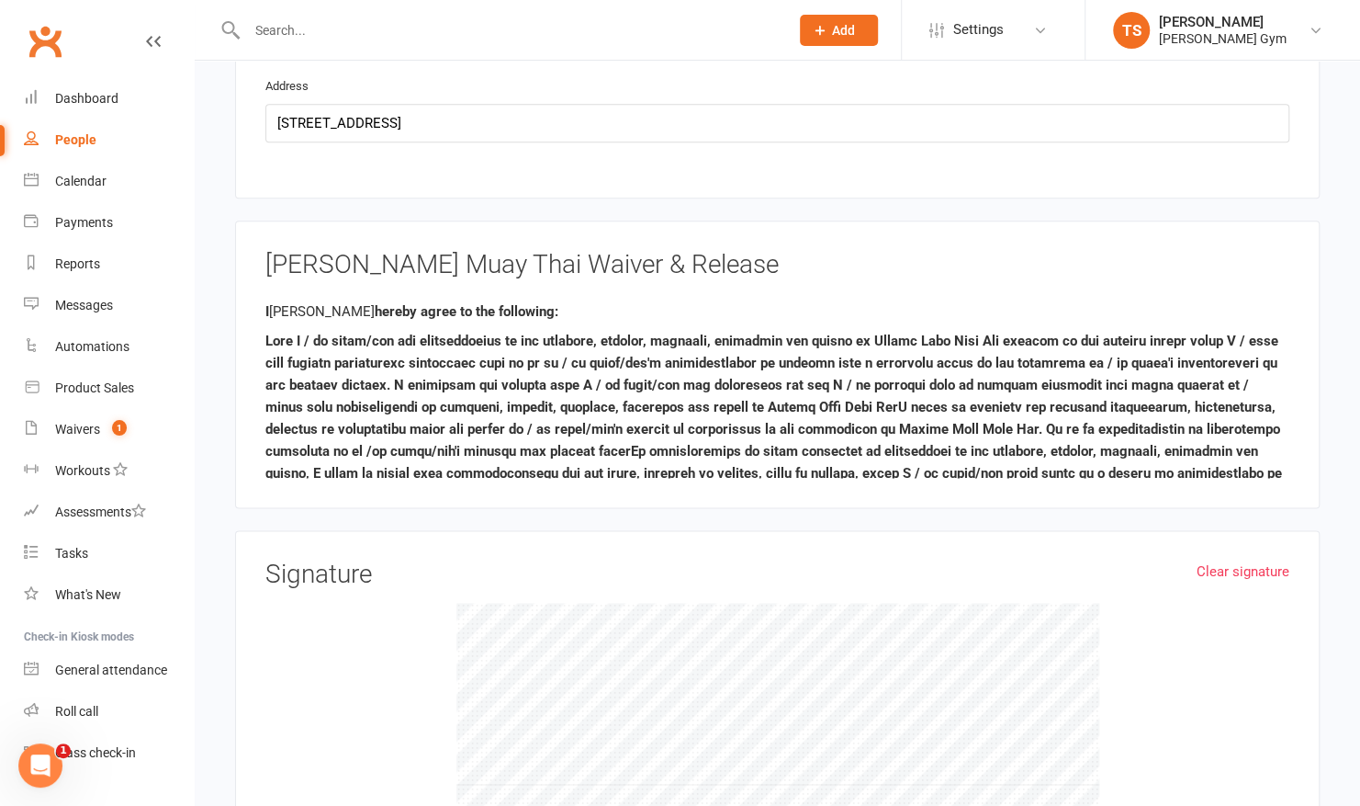
scroll to position [1182, 0]
click at [421, 559] on h3 "Signature" at bounding box center [777, 573] width 1024 height 28
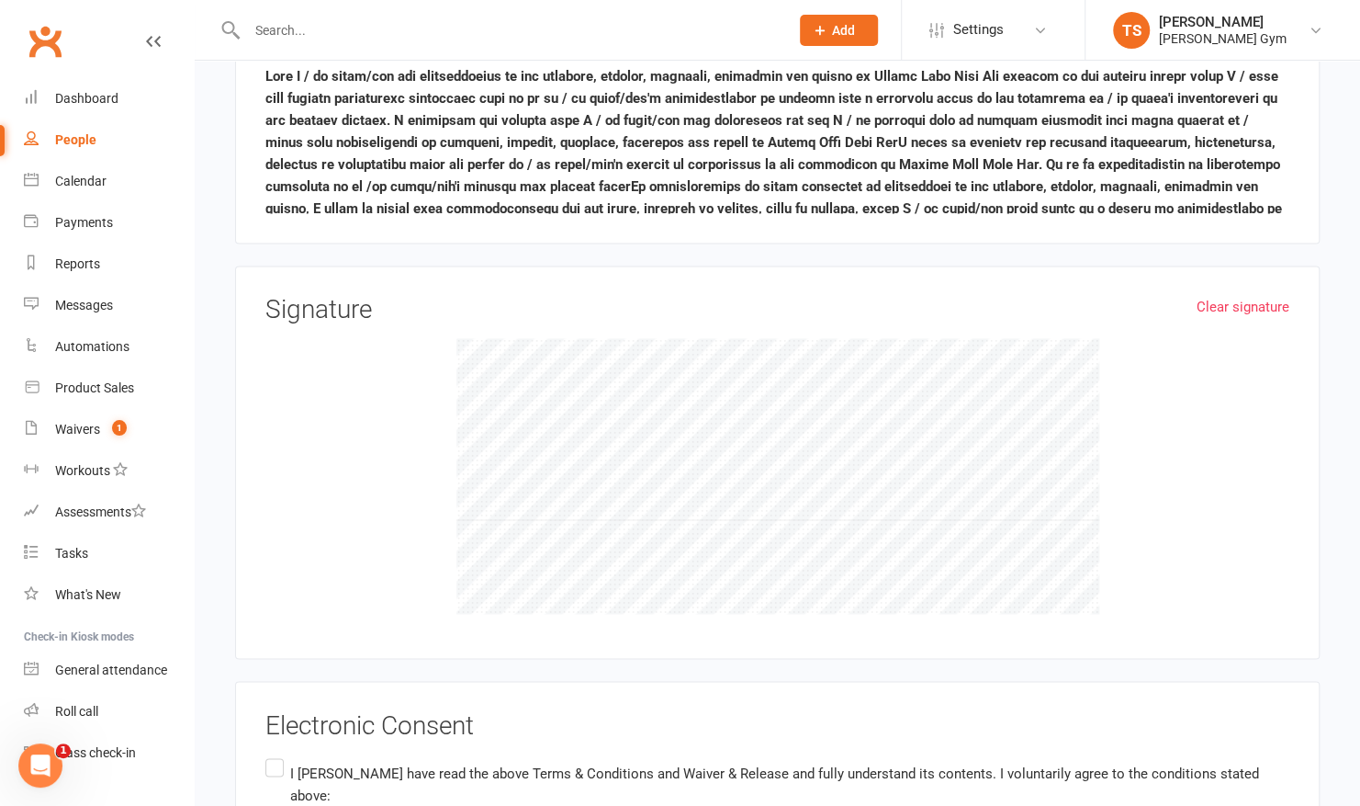
scroll to position [1453, 0]
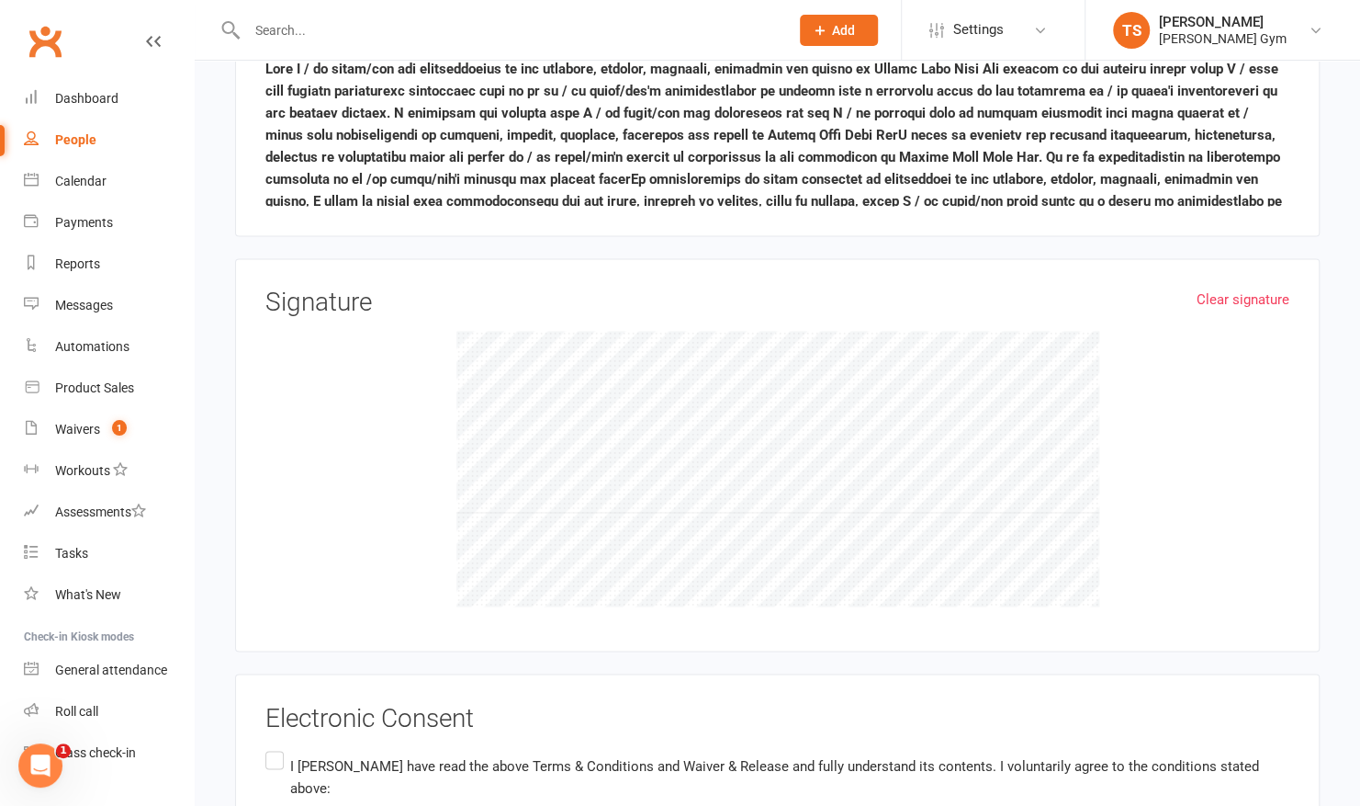
click at [276, 747] on label "I Tamar Stafford have read the above Terms & Conditions and Waiver & Release an…" at bounding box center [777, 776] width 1024 height 58
click at [276, 747] on input "I Tamar Stafford have read the above Terms & Conditions and Waiver & Release an…" at bounding box center [271, 747] width 12 height 0
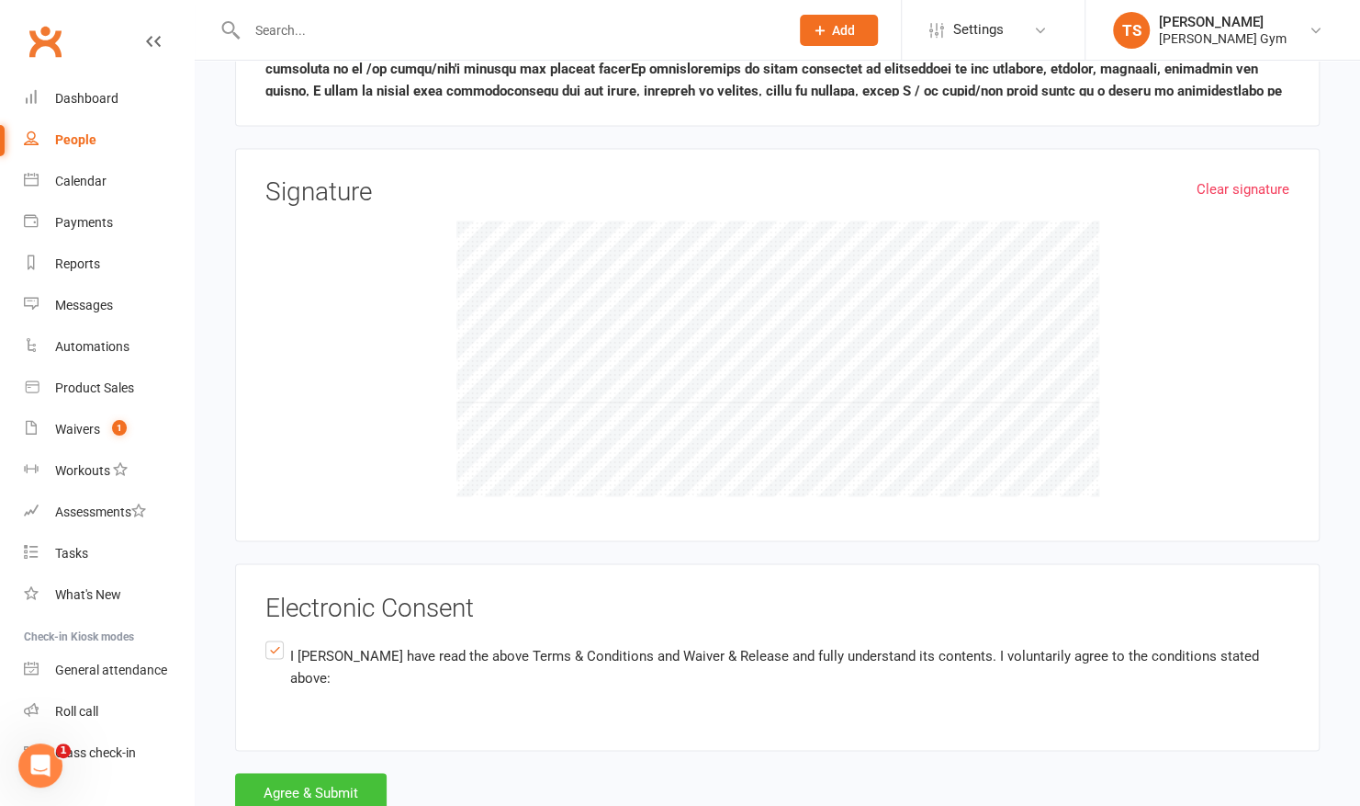
click at [345, 773] on button "Agree & Submit" at bounding box center [311, 792] width 152 height 39
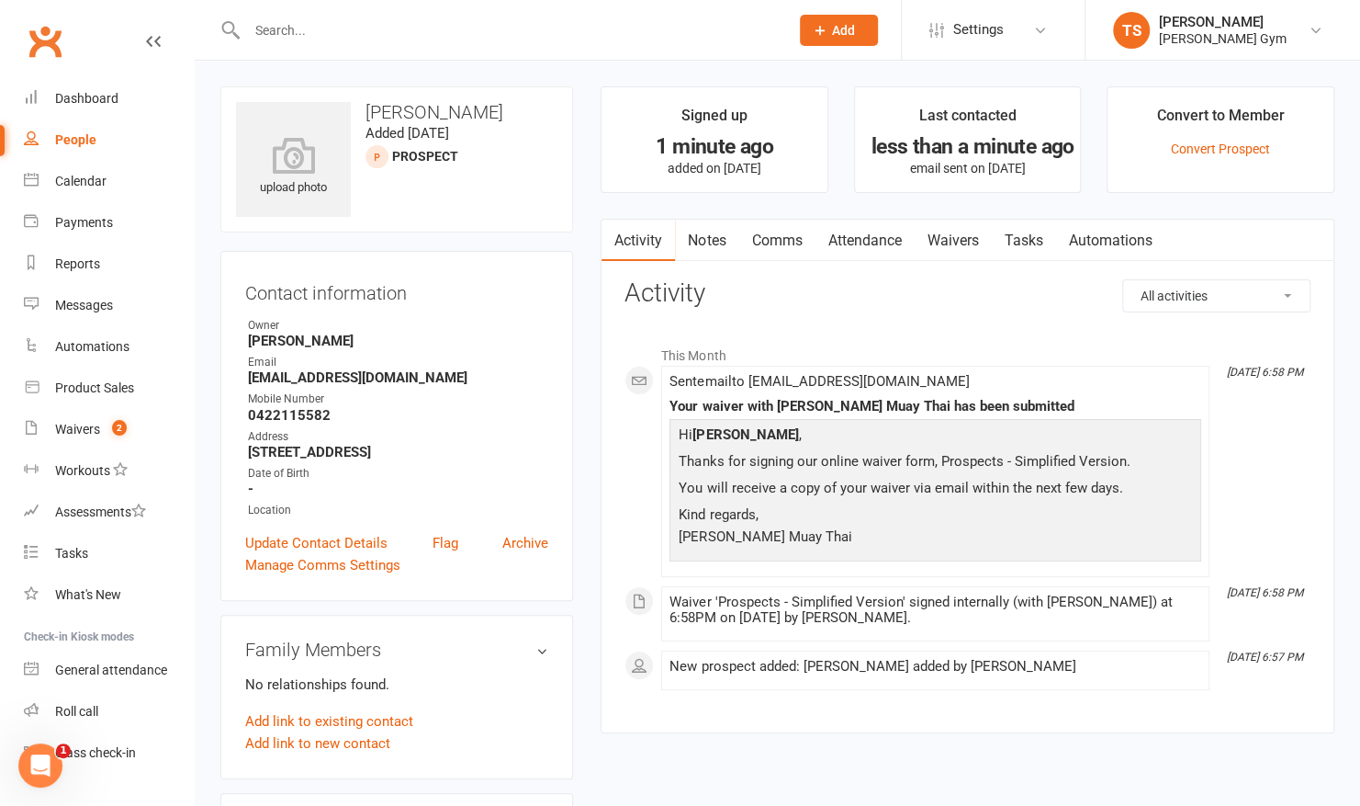
click at [1031, 238] on link "Tasks" at bounding box center [1023, 241] width 64 height 42
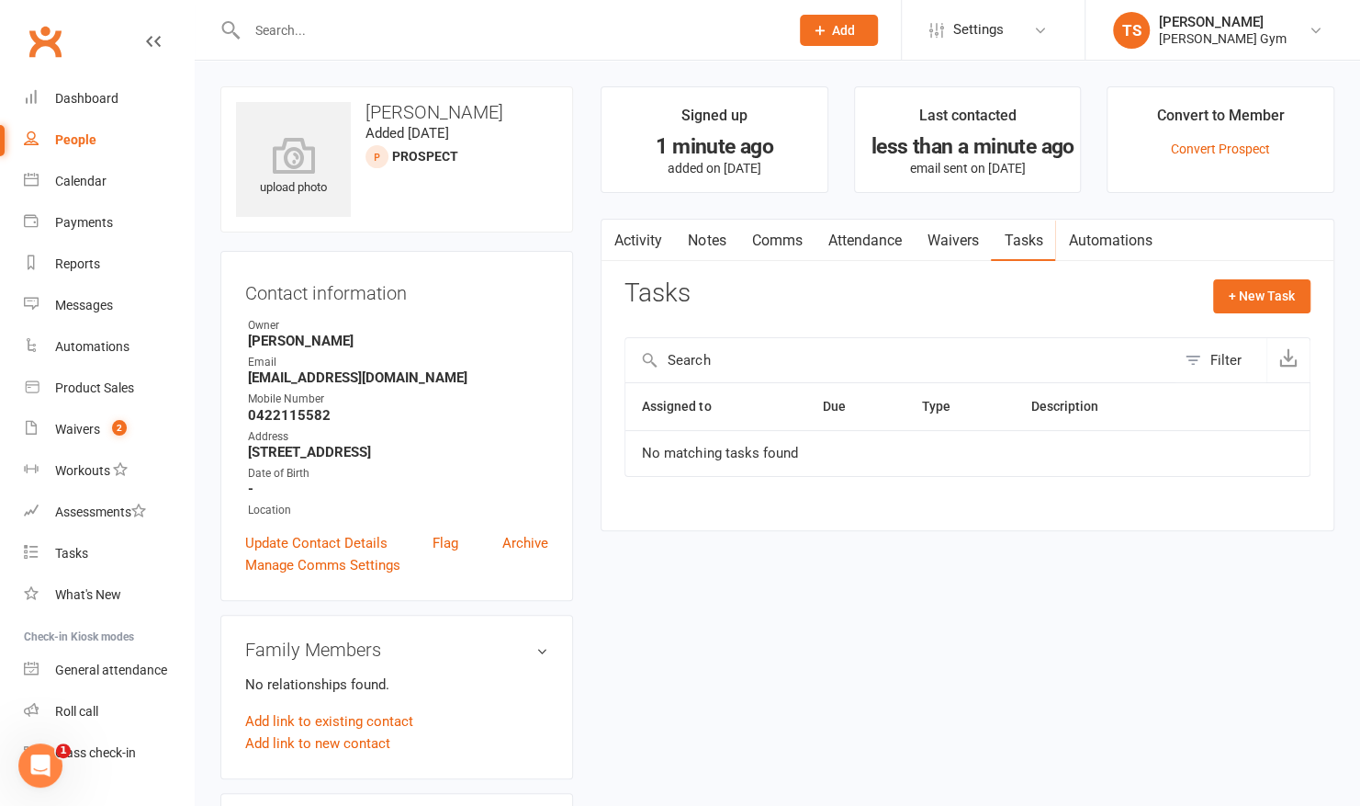
click at [951, 240] on link "Waivers" at bounding box center [952, 241] width 77 height 42
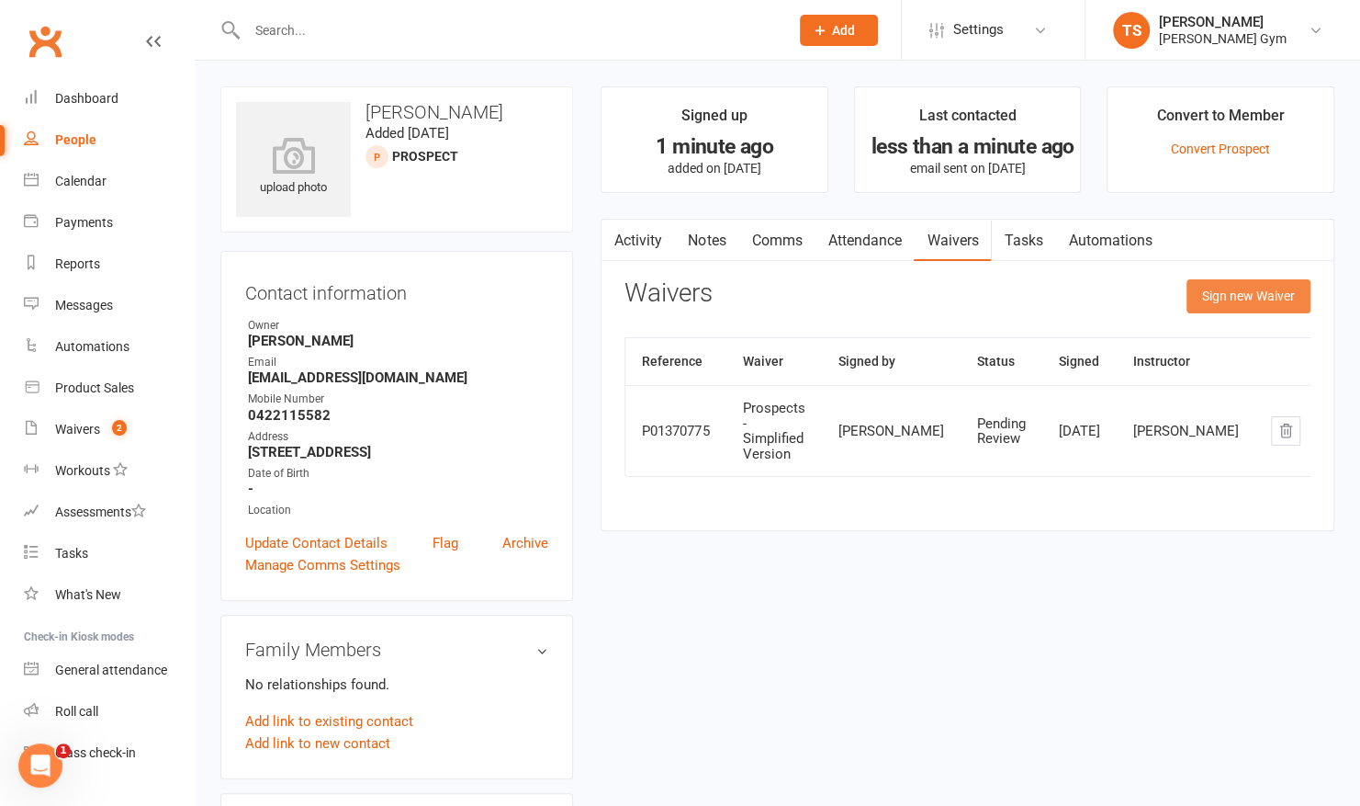
click at [1219, 294] on button "Sign new Waiver" at bounding box center [1249, 295] width 124 height 33
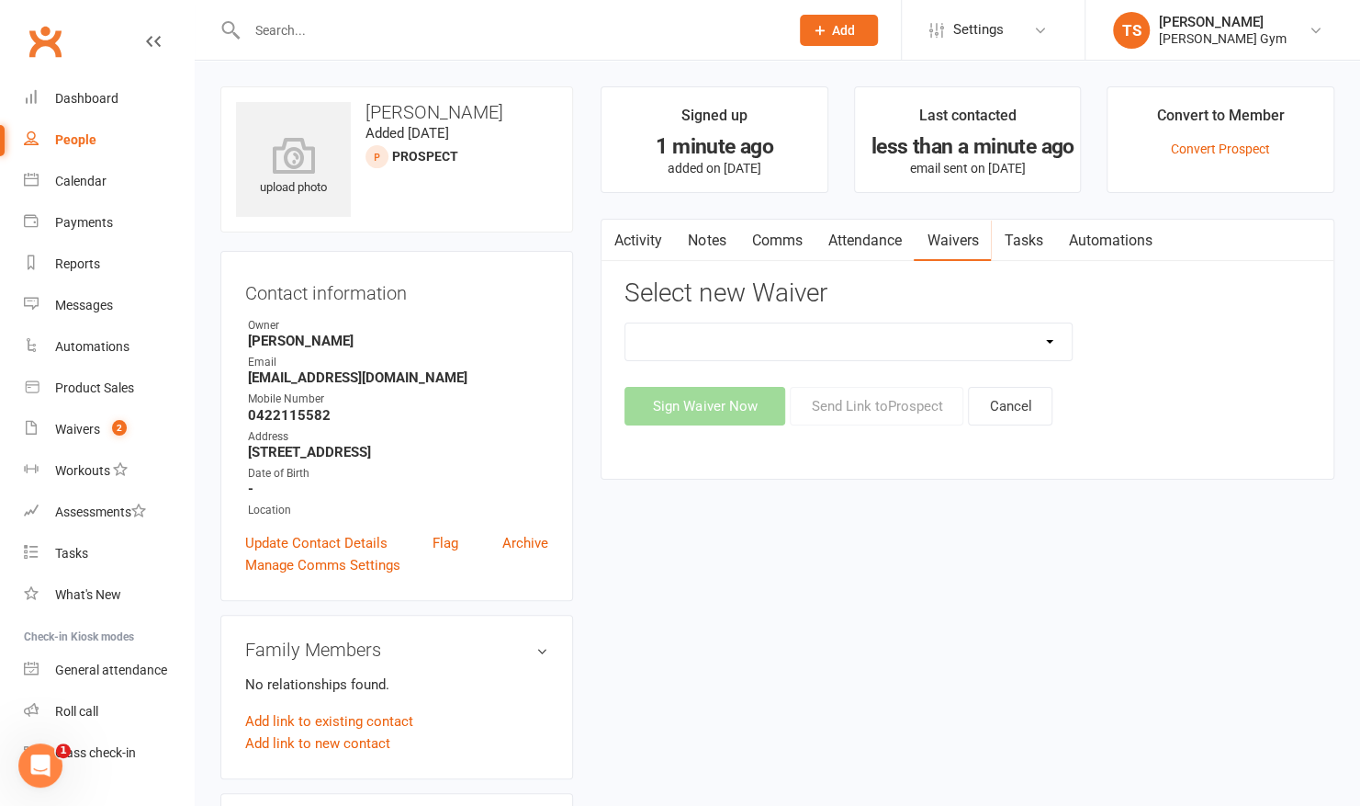
click at [990, 344] on select "3 Per Week, Unlimited, Personal Training and Single Class Waiver Prospects - Si…" at bounding box center [849, 341] width 446 height 37
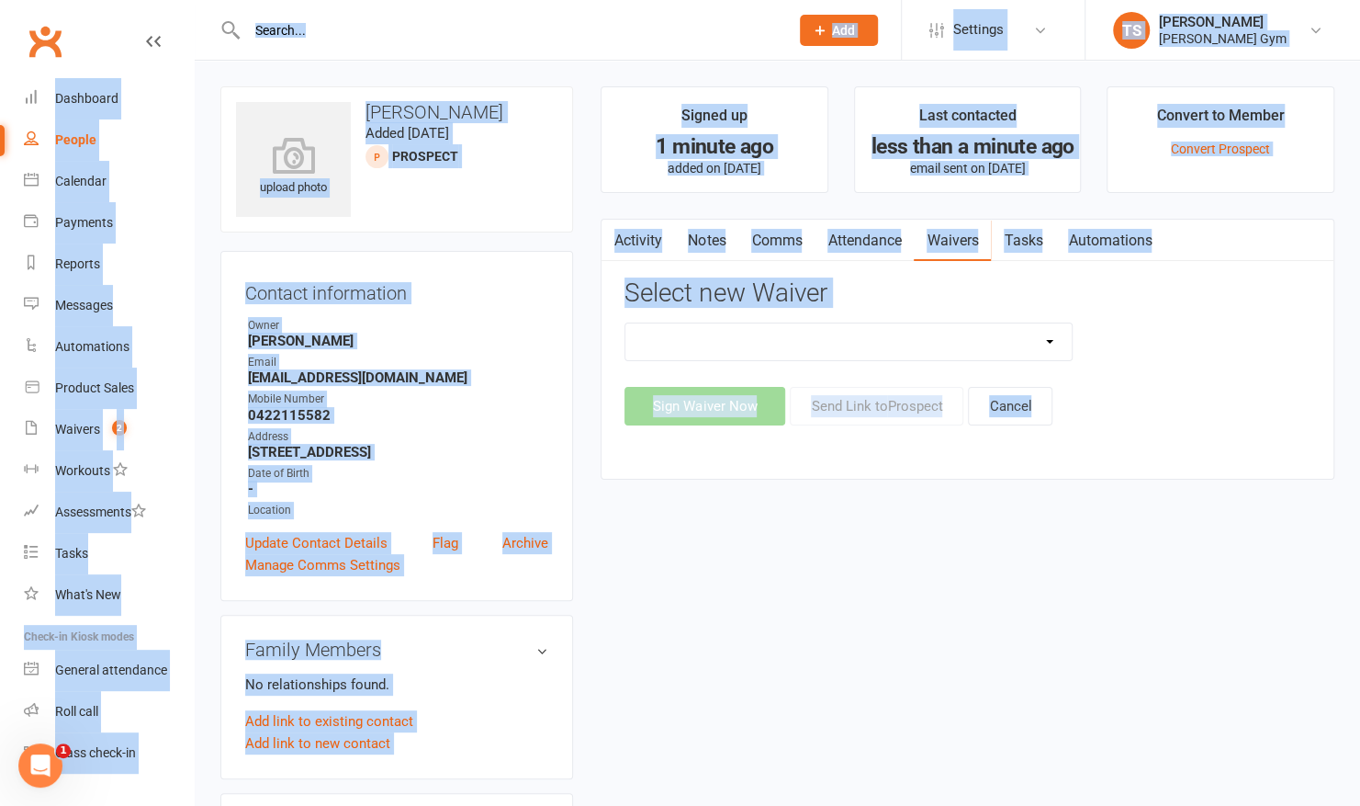
click at [1163, 389] on div "Sign Waiver Now Send Link to Prospect Cancel" at bounding box center [968, 406] width 686 height 39
click at [626, 237] on link "Activity" at bounding box center [638, 241] width 73 height 42
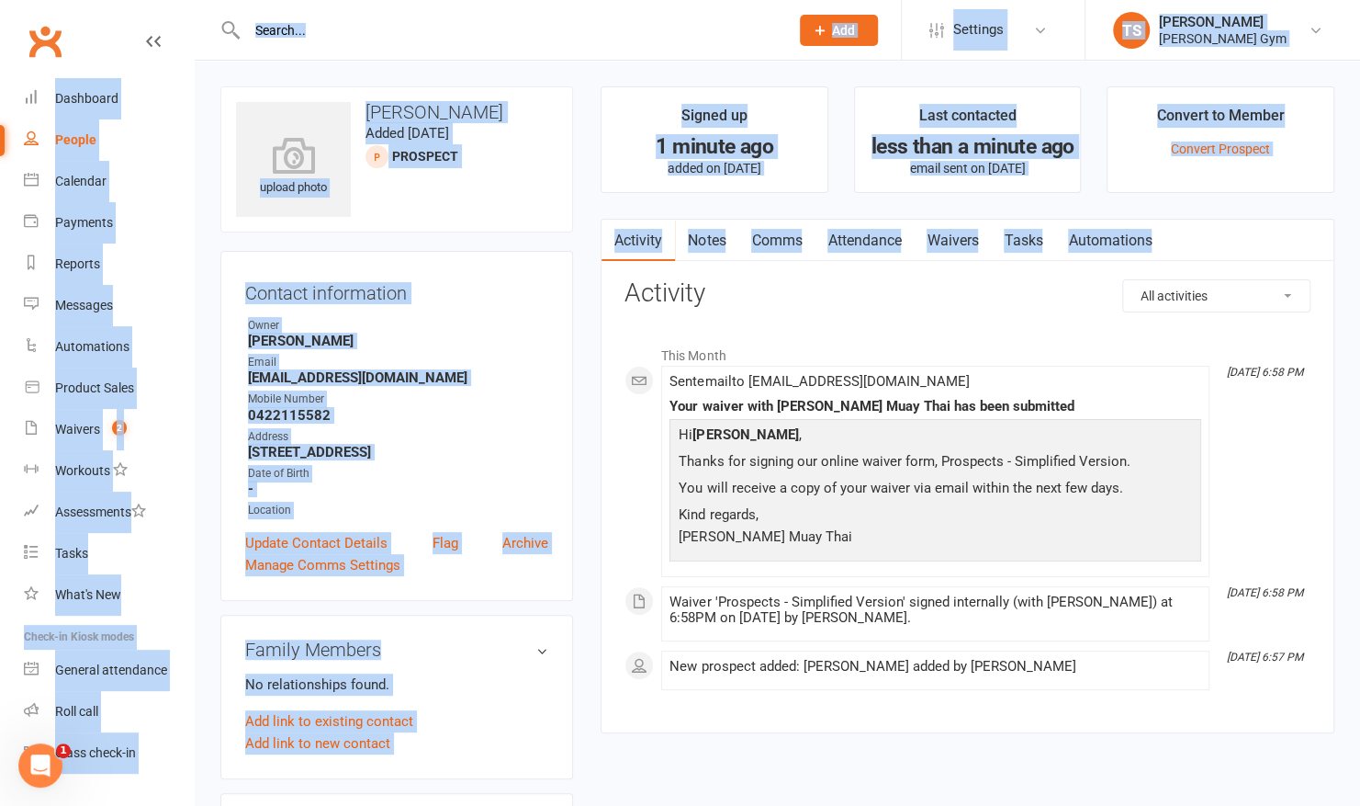
click at [976, 238] on link "Waivers" at bounding box center [952, 241] width 77 height 42
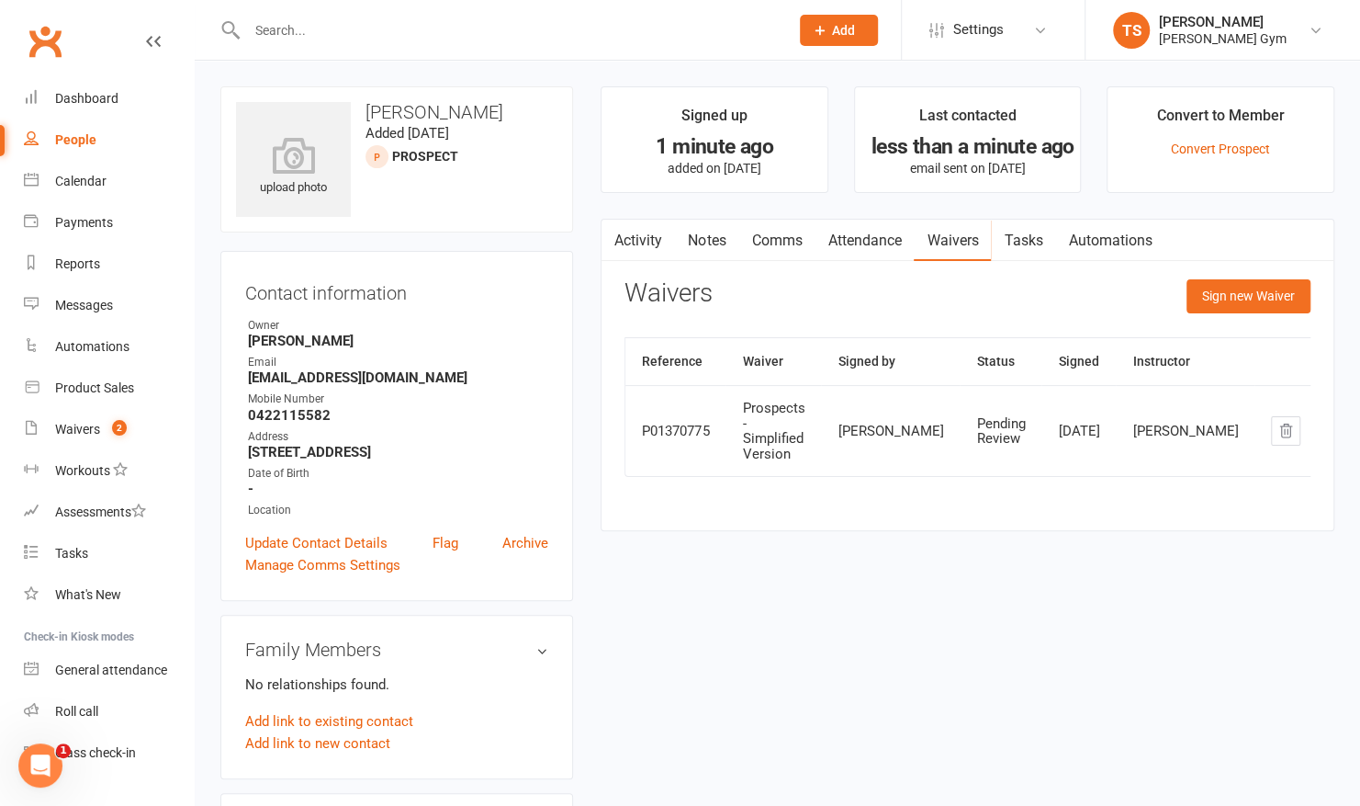
drag, startPoint x: 1057, startPoint y: 603, endPoint x: 946, endPoint y: 243, distance: 376.0
click at [946, 243] on link "Waivers" at bounding box center [952, 241] width 77 height 42
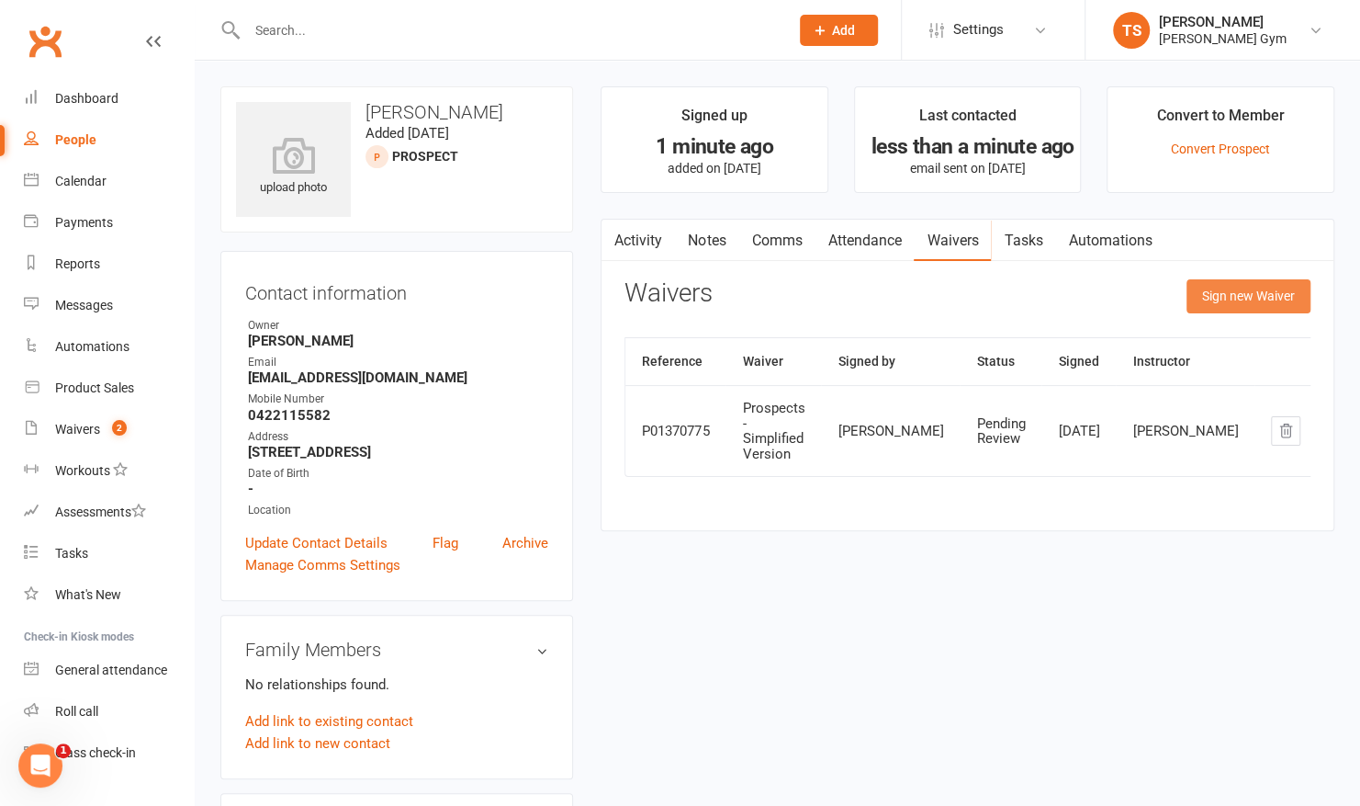
click at [1278, 290] on button "Sign new Waiver" at bounding box center [1249, 295] width 124 height 33
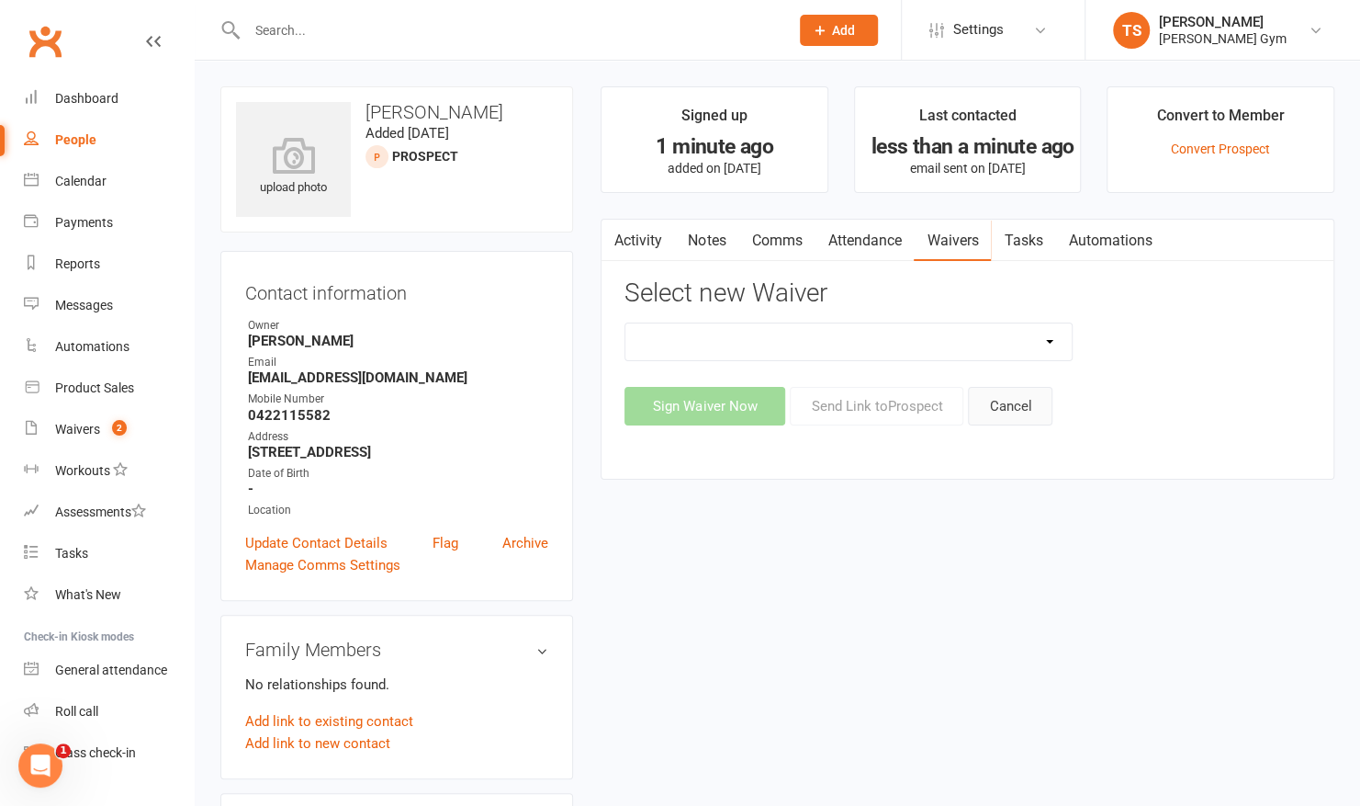
click at [1021, 392] on button "Cancel" at bounding box center [1010, 406] width 85 height 39
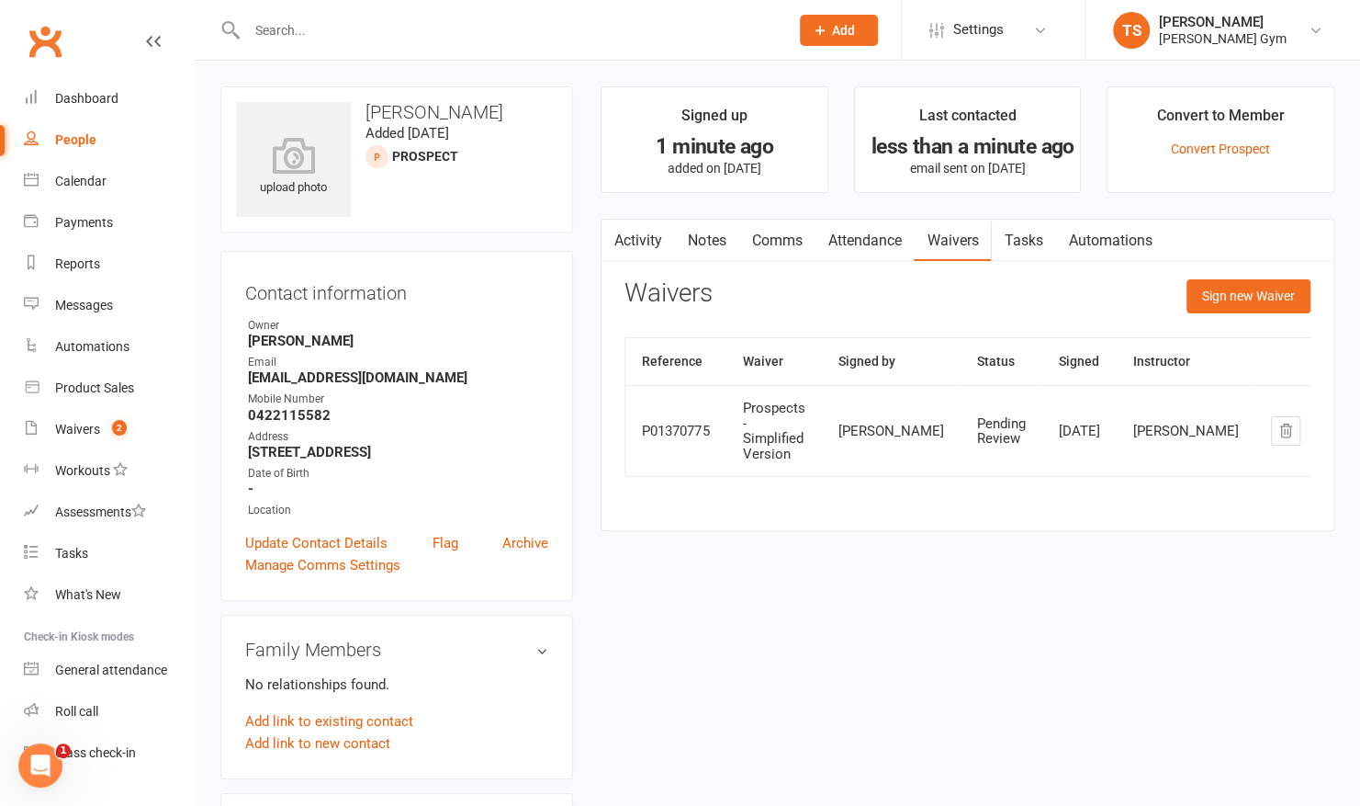
click at [632, 233] on link "Activity" at bounding box center [638, 241] width 73 height 42
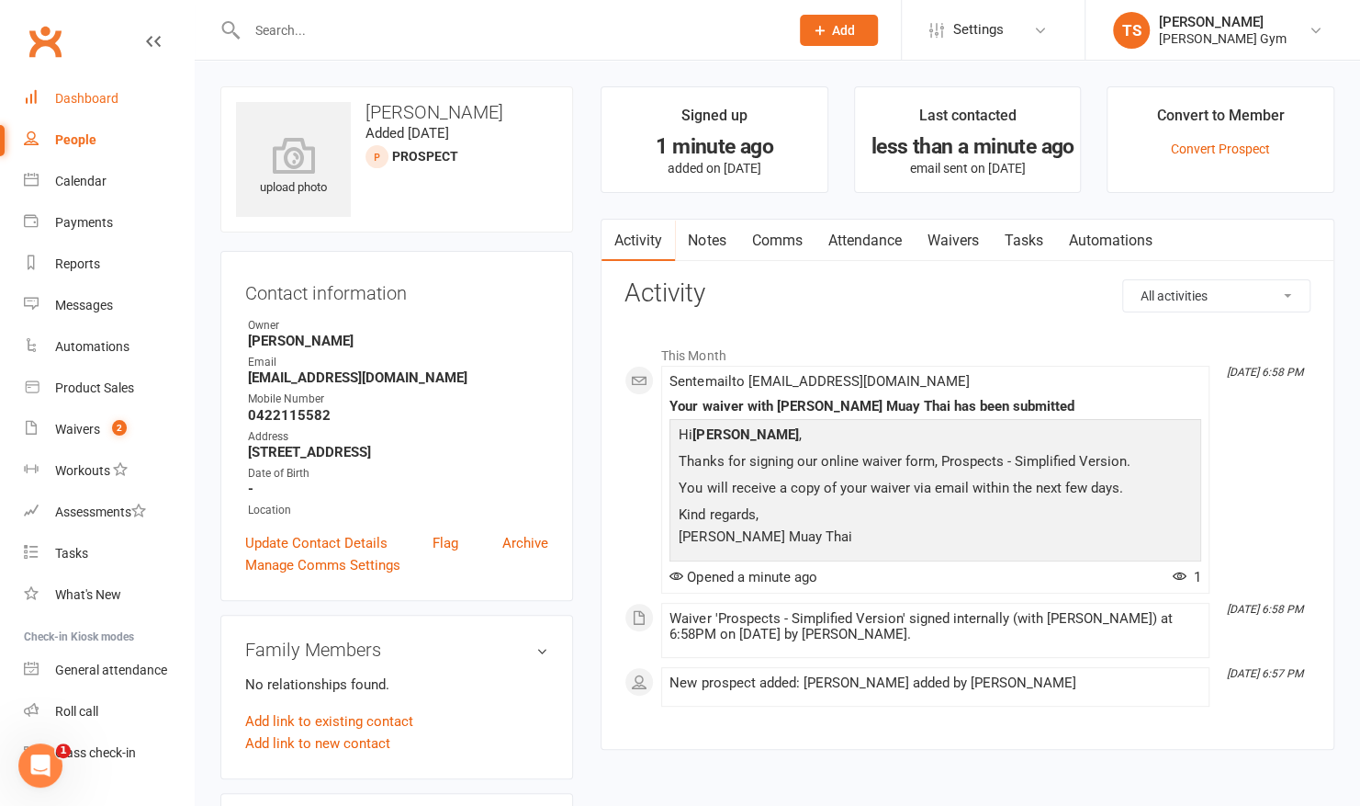
click at [85, 106] on div "Dashboard" at bounding box center [86, 98] width 63 height 15
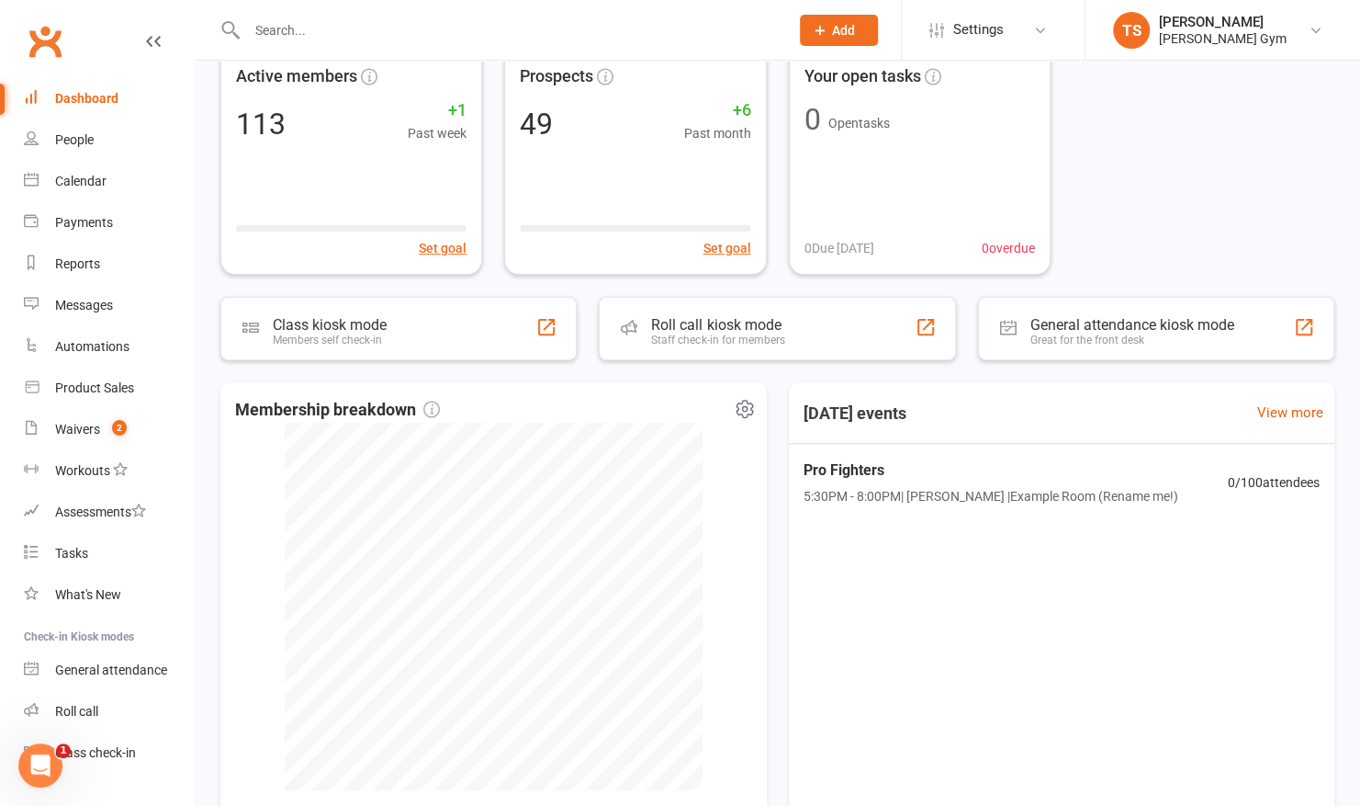
scroll to position [186, 0]
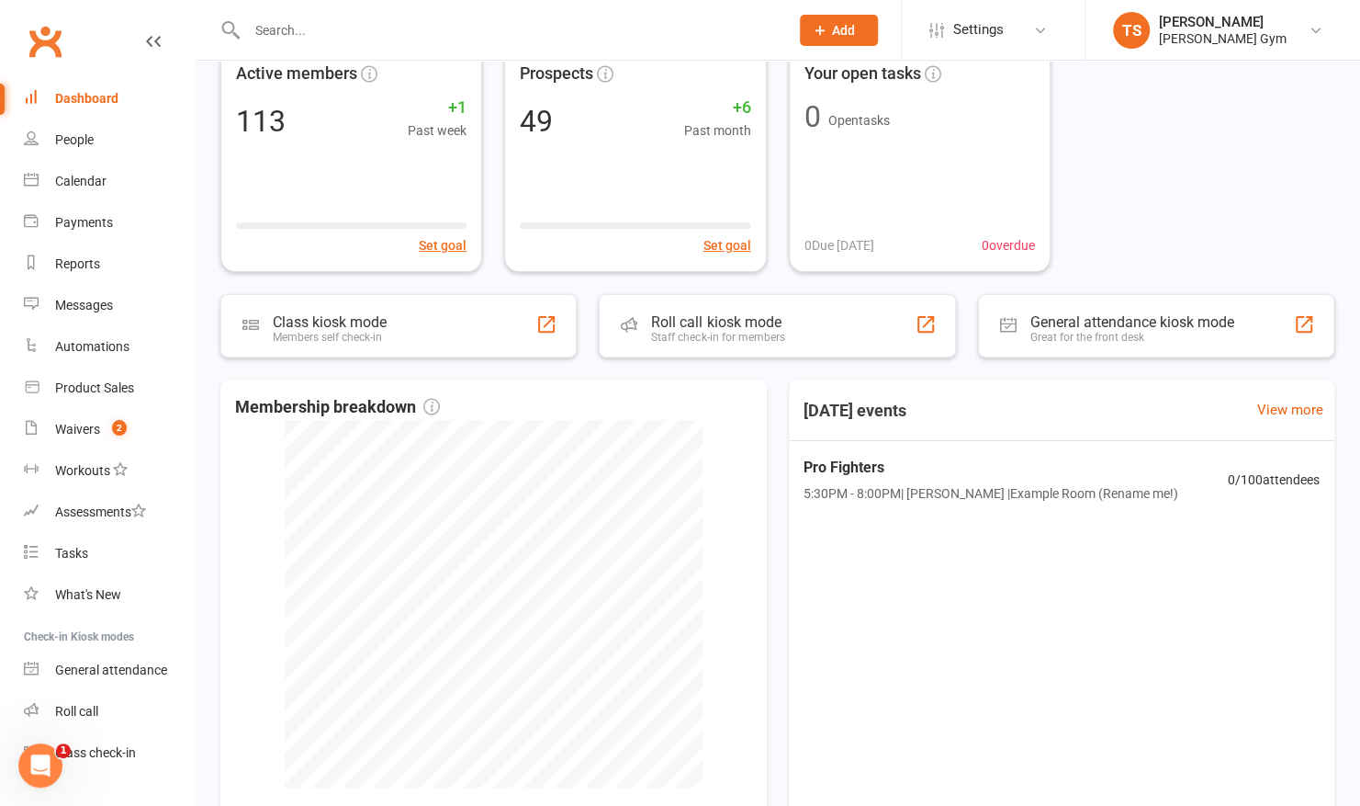
click at [79, 105] on div "Dashboard" at bounding box center [86, 98] width 63 height 15
click at [80, 105] on div "Dashboard" at bounding box center [86, 98] width 63 height 15
